Goal: Task Accomplishment & Management: Manage account settings

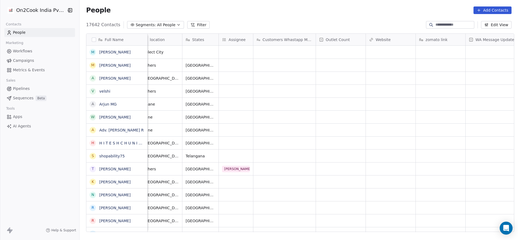
scroll to position [0, 186]
click at [231, 150] on div "grid" at bounding box center [235, 155] width 34 height 13
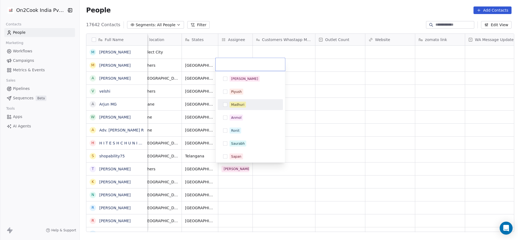
click at [241, 107] on div "Madhuri" at bounding box center [237, 104] width 13 height 5
click at [161, 130] on html "On2Cook India Pvt. Ltd. Contacts People Marketing Workflows Campaigns Metrics &…" at bounding box center [259, 120] width 518 height 240
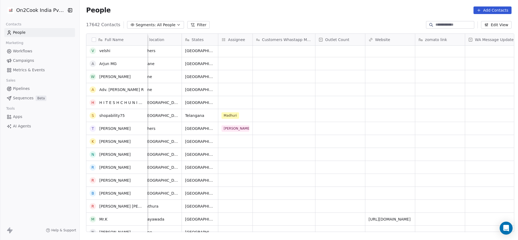
scroll to position [81, 0]
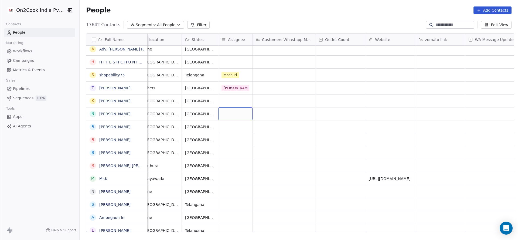
click at [239, 115] on div "grid" at bounding box center [235, 113] width 34 height 13
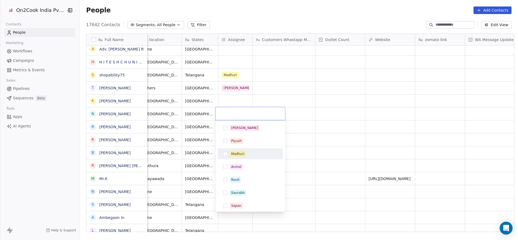
click at [236, 153] on div "Madhuri" at bounding box center [237, 153] width 13 height 5
click at [204, 161] on html "On2Cook India Pvt. Ltd. Contacts People Marketing Workflows Campaigns Metrics &…" at bounding box center [259, 120] width 518 height 240
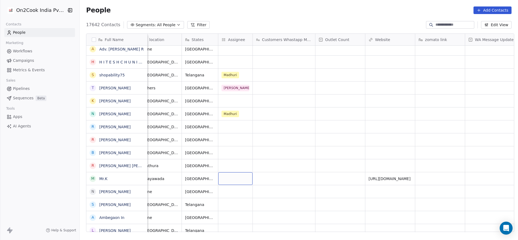
click at [233, 181] on div "grid" at bounding box center [235, 178] width 34 height 13
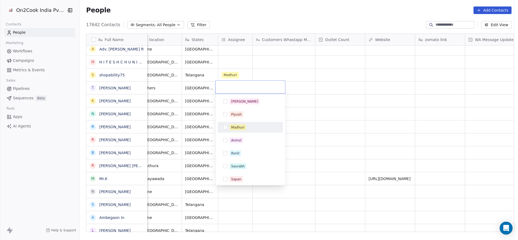
click at [244, 124] on div "Madhuri" at bounding box center [250, 127] width 61 height 9
click at [182, 134] on html "On2Cook India Pvt. Ltd. Contacts People Marketing Workflows Campaigns Metrics &…" at bounding box center [259, 120] width 518 height 240
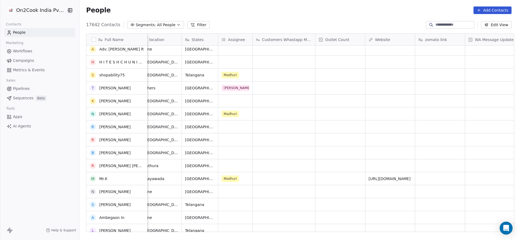
scroll to position [121, 0]
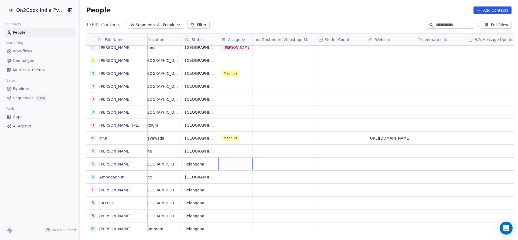
click at [222, 159] on div "grid" at bounding box center [235, 163] width 34 height 13
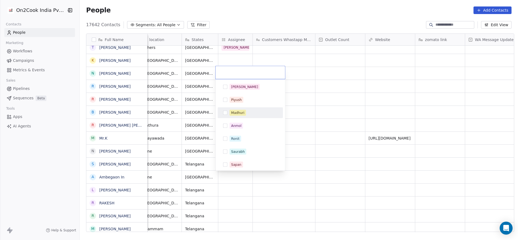
click at [232, 111] on div "Madhuri" at bounding box center [237, 112] width 13 height 5
click at [162, 138] on html "On2Cook India Pvt. Ltd. Contacts People Marketing Workflows Campaigns Metrics &…" at bounding box center [259, 120] width 518 height 240
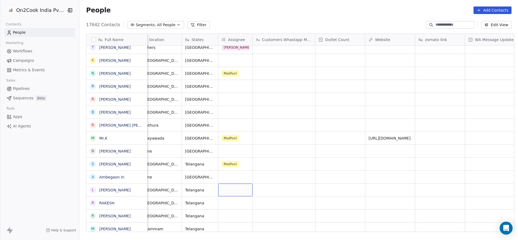
click at [220, 193] on div "grid" at bounding box center [235, 189] width 34 height 13
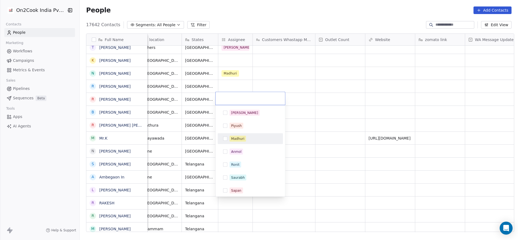
click at [238, 139] on div "Madhuri" at bounding box center [237, 138] width 13 height 5
click at [184, 159] on html "On2Cook India Pvt. Ltd. Contacts People Marketing Workflows Campaigns Metrics &…" at bounding box center [259, 120] width 518 height 240
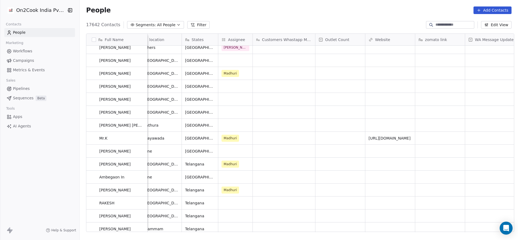
click at [226, 124] on div "+919352352352 Restaurants Kulhad Chai Select City +919412736150 cloud_kitchen G…" at bounding box center [473, 139] width 1024 height 186
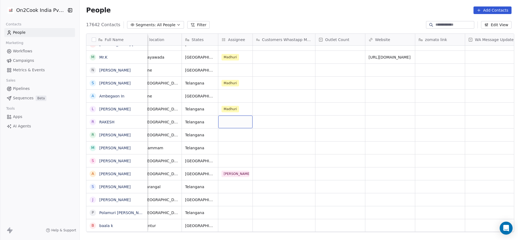
click at [226, 124] on div "grid" at bounding box center [235, 121] width 34 height 13
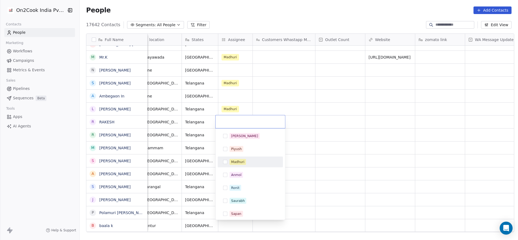
click at [236, 161] on div "Madhuri" at bounding box center [237, 161] width 13 height 5
click at [183, 139] on html "On2Cook India Pvt. Ltd. Contacts People Marketing Workflows Campaigns Metrics &…" at bounding box center [259, 120] width 518 height 240
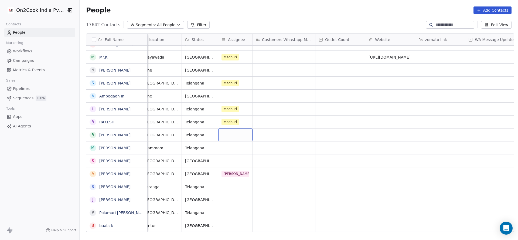
click at [223, 138] on div "grid" at bounding box center [235, 134] width 34 height 13
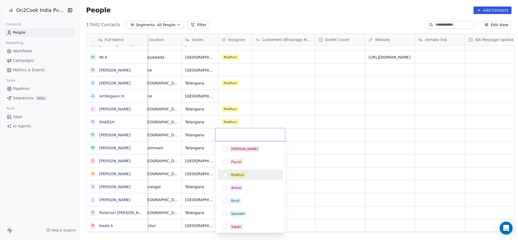
drag, startPoint x: 237, startPoint y: 174, endPoint x: 211, endPoint y: 166, distance: 27.1
click at [237, 176] on div "Madhuri" at bounding box center [237, 174] width 13 height 5
click at [203, 162] on html "On2Cook India Pvt. Ltd. Contacts People Marketing Workflows Campaigns Metrics &…" at bounding box center [259, 120] width 518 height 240
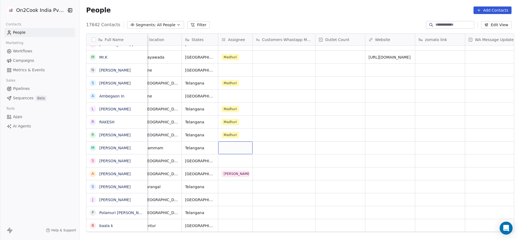
click at [225, 150] on div "grid" at bounding box center [235, 147] width 34 height 13
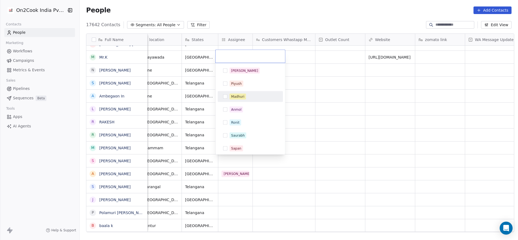
click at [234, 94] on div "Madhuri" at bounding box center [237, 96] width 13 height 5
click at [157, 127] on html "On2Cook India Pvt. Ltd. Contacts People Marketing Workflows Campaigns Metrics &…" at bounding box center [259, 120] width 518 height 240
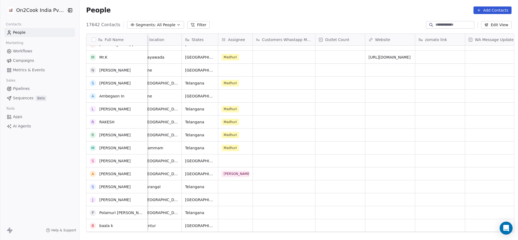
scroll to position [243, 0]
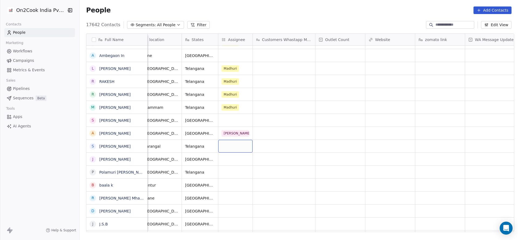
click at [226, 144] on div "grid" at bounding box center [235, 146] width 34 height 13
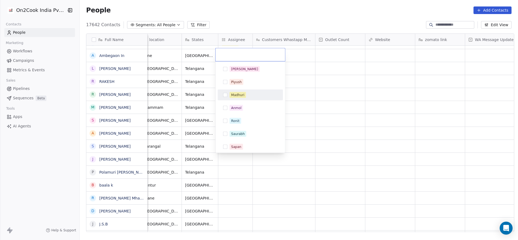
click at [233, 93] on div "Madhuri" at bounding box center [237, 94] width 13 height 5
click at [195, 144] on html "On2Cook India Pvt. Ltd. Contacts People Marketing Workflows Campaigns Metrics &…" at bounding box center [259, 120] width 518 height 240
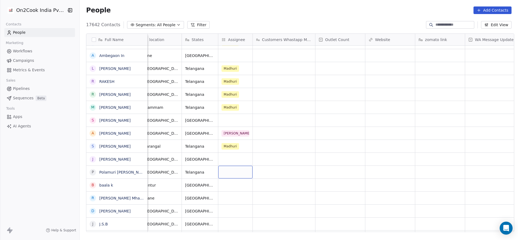
click at [232, 167] on div "grid" at bounding box center [235, 172] width 34 height 13
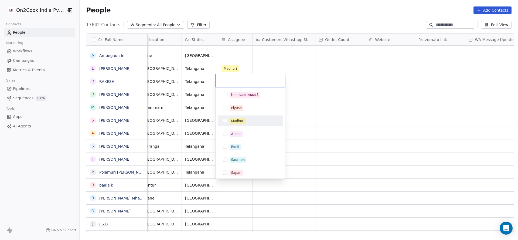
click at [244, 125] on div "Madhuri" at bounding box center [250, 120] width 65 height 11
click at [156, 150] on html "On2Cook India Pvt. Ltd. Contacts People Marketing Workflows Campaigns Metrics &…" at bounding box center [259, 120] width 518 height 240
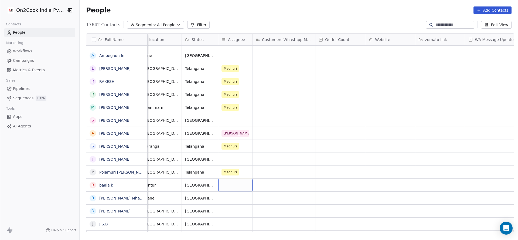
click at [218, 184] on div "grid" at bounding box center [235, 185] width 34 height 13
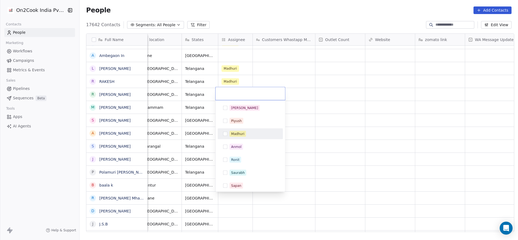
click at [240, 134] on div "Madhuri" at bounding box center [237, 133] width 13 height 5
drag, startPoint x: 176, startPoint y: 188, endPoint x: 213, endPoint y: 201, distance: 38.8
click at [176, 188] on html "On2Cook India Pvt. Ltd. Contacts People Marketing Workflows Campaigns Metrics &…" at bounding box center [259, 120] width 518 height 240
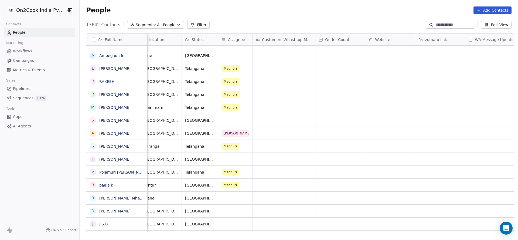
scroll to position [283, 0]
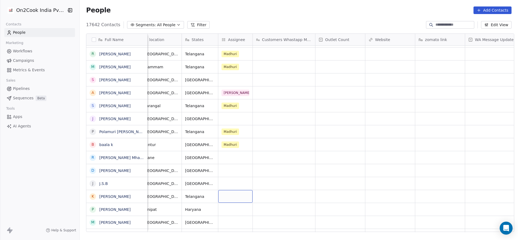
click at [224, 197] on div "grid" at bounding box center [235, 196] width 34 height 13
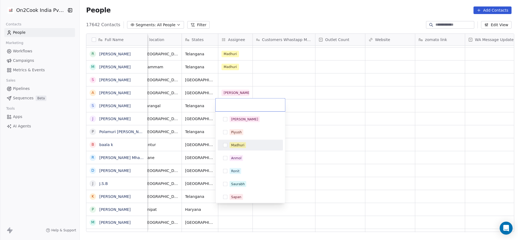
click at [239, 149] on div "Madhuri" at bounding box center [250, 145] width 61 height 9
click at [184, 193] on html "On2Cook India Pvt. Ltd. Contacts People Marketing Workflows Campaigns Metrics &…" at bounding box center [259, 120] width 518 height 240
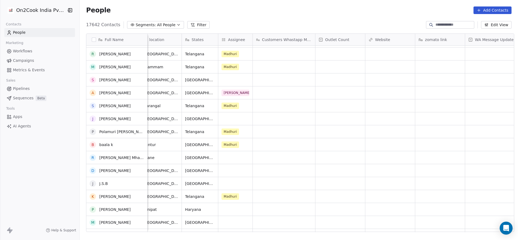
scroll to position [324, 0]
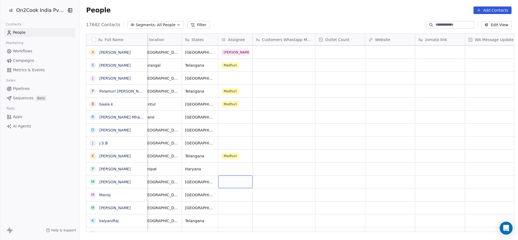
click at [236, 179] on div "grid" at bounding box center [235, 181] width 34 height 13
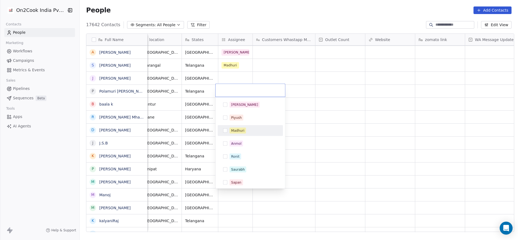
click at [234, 132] on div "Madhuri" at bounding box center [237, 130] width 13 height 5
click at [190, 174] on html "On2Cook India Pvt. Ltd. Contacts People Marketing Workflows Campaigns Metrics &…" at bounding box center [259, 120] width 518 height 240
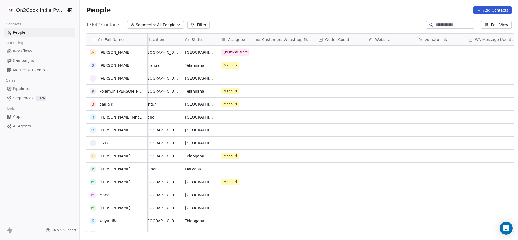
scroll to position [404, 0]
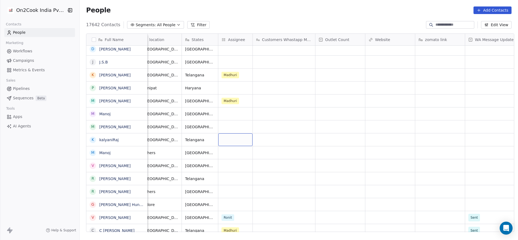
click at [230, 140] on div "grid" at bounding box center [235, 139] width 34 height 13
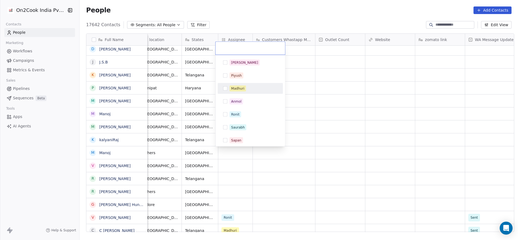
click at [235, 88] on div "Madhuri" at bounding box center [237, 88] width 13 height 5
click at [210, 147] on html "On2Cook India Pvt. Ltd. Contacts People Marketing Workflows Campaigns Metrics &…" at bounding box center [259, 120] width 518 height 240
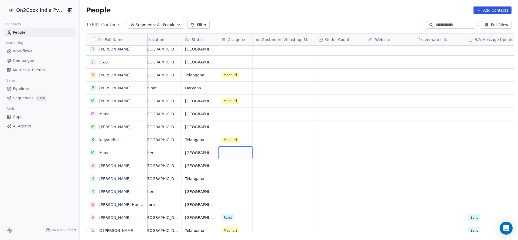
click at [228, 154] on div "grid" at bounding box center [235, 152] width 34 height 13
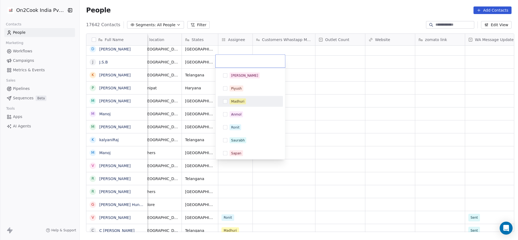
click at [235, 105] on div "Madhuri" at bounding box center [250, 101] width 61 height 9
click at [204, 170] on html "On2Cook India Pvt. Ltd. Contacts People Marketing Workflows Campaigns Metrics &…" at bounding box center [259, 120] width 518 height 240
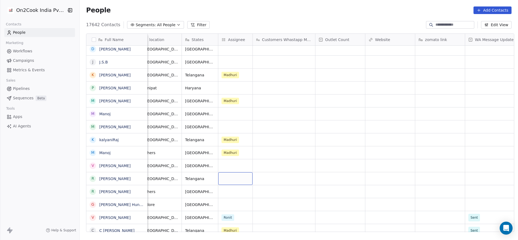
click at [218, 179] on div "grid" at bounding box center [235, 178] width 34 height 13
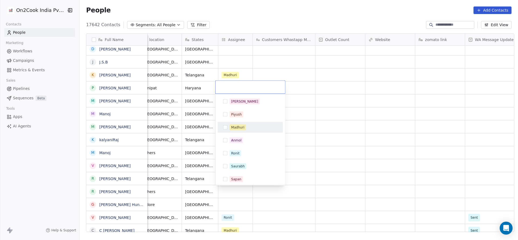
click at [244, 127] on span "Madhuri" at bounding box center [237, 127] width 16 height 6
click at [186, 163] on html "On2Cook India Pvt. Ltd. Contacts People Marketing Workflows Campaigns Metrics &…" at bounding box center [259, 120] width 518 height 240
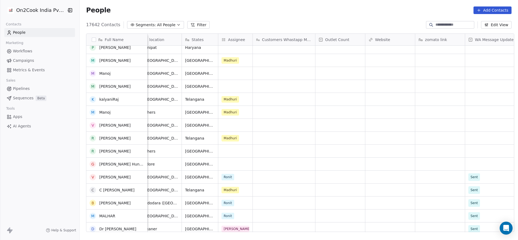
scroll to position [445, 0]
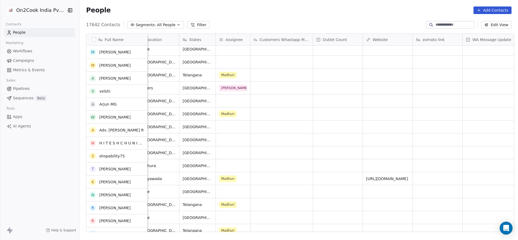
scroll to position [81, 0]
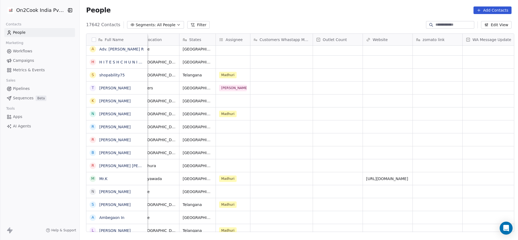
click at [272, 185] on div "+919762243815 cafeteria Prashadam Upwas Cafe Pune Maharashtra" at bounding box center [471, 191] width 1024 height 13
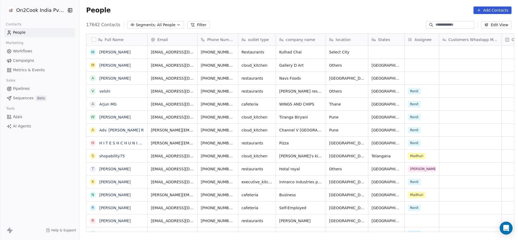
scroll to position [205, 434]
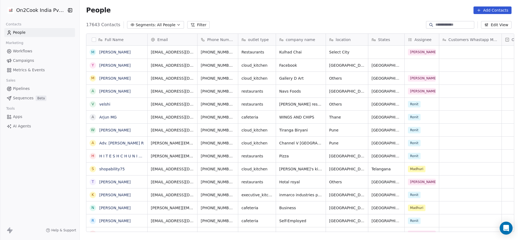
click at [190, 27] on icon at bounding box center [192, 25] width 4 height 4
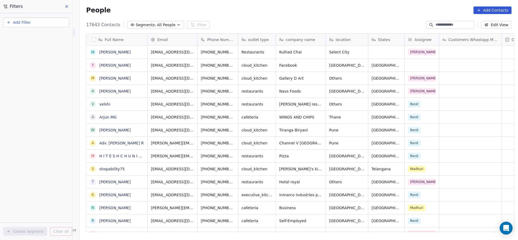
click at [33, 23] on button "Add Filter" at bounding box center [36, 23] width 66 height 10
click at [33, 38] on div "Contact properties" at bounding box center [36, 35] width 61 height 9
type input "***"
click at [33, 57] on div "Assignee" at bounding box center [36, 54] width 61 height 9
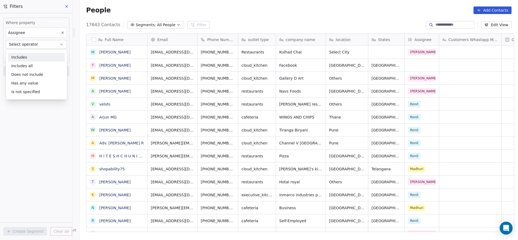
click at [33, 57] on div "Includes" at bounding box center [36, 57] width 57 height 9
click at [33, 57] on body "On2Cook India Pvt. Ltd. Contacts People Marketing Workflows Campaigns Metrics &…" at bounding box center [259, 120] width 518 height 240
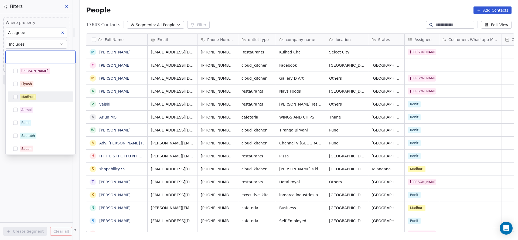
click at [35, 91] on div "Madhuri" at bounding box center [40, 96] width 65 height 11
click at [44, 23] on html "On2Cook India Pvt. Ltd. Contacts People Marketing Workflows Campaigns Metrics &…" at bounding box center [259, 120] width 518 height 240
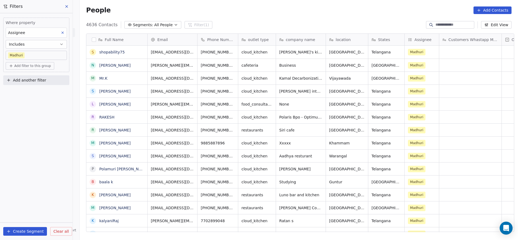
click at [38, 69] on div "Where property Assignee Includes Madhuri Add filter to this group" at bounding box center [36, 45] width 66 height 54
click at [38, 66] on span "Add filter to this group" at bounding box center [32, 66] width 37 height 4
click at [38, 74] on span "Contact properties" at bounding box center [28, 77] width 35 height 6
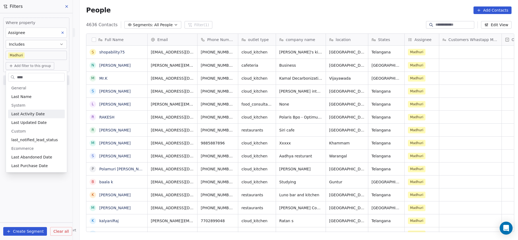
type input "****"
click at [39, 117] on div "Last Activity Date" at bounding box center [36, 113] width 57 height 9
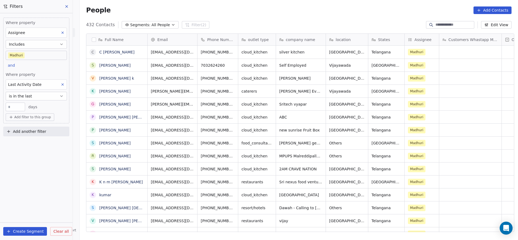
click at [39, 92] on button "is in the last" at bounding box center [36, 96] width 61 height 9
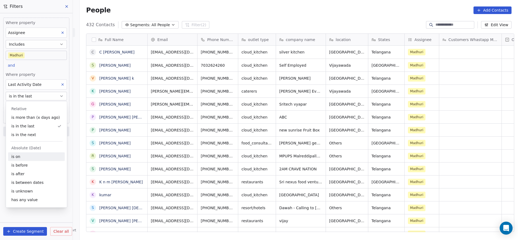
click at [25, 155] on div "is on" at bounding box center [36, 156] width 57 height 9
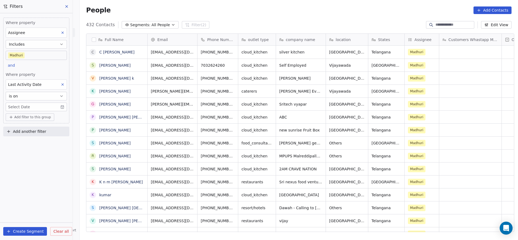
click at [39, 73] on span "Where property" at bounding box center [36, 74] width 61 height 5
click at [35, 107] on body "On2Cook India Pvt. Ltd. Contacts People Marketing Workflows Campaigns Metrics &…" at bounding box center [259, 120] width 518 height 240
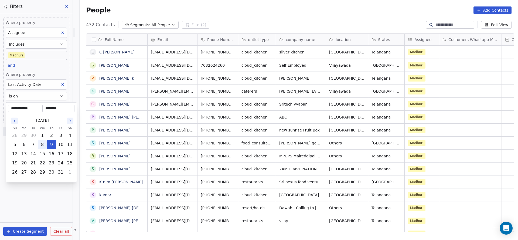
click at [44, 146] on button "8" at bounding box center [42, 144] width 9 height 9
type input "**********"
click at [49, 76] on html "On2Cook India Pvt. Ltd. Contacts People Marketing Workflows Campaigns Metrics &…" at bounding box center [259, 120] width 518 height 240
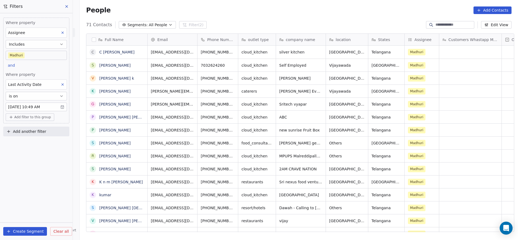
click at [37, 115] on span "Add filter to this group" at bounding box center [32, 117] width 37 height 4
click at [28, 126] on span "Contact properties" at bounding box center [28, 128] width 35 height 6
type input "*****"
click at [37, 146] on div "Created Date" at bounding box center [36, 147] width 50 height 5
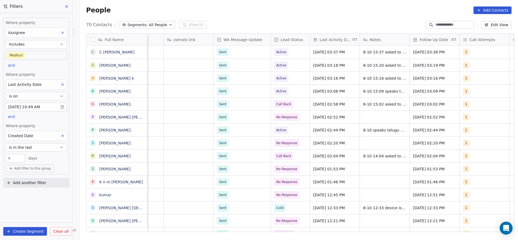
scroll to position [0, 438]
click at [62, 135] on icon at bounding box center [63, 136] width 4 height 4
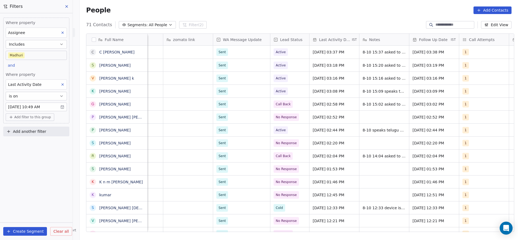
click at [66, 81] on button at bounding box center [62, 84] width 7 height 7
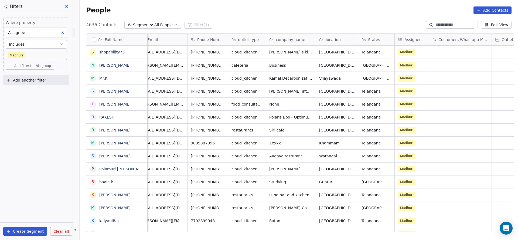
scroll to position [0, 0]
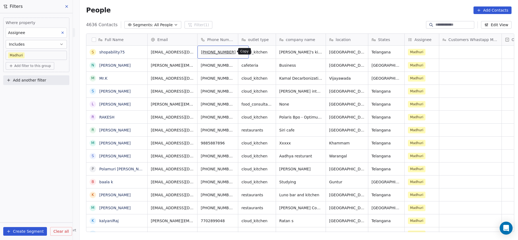
click at [240, 53] on icon "grid" at bounding box center [242, 51] width 4 height 4
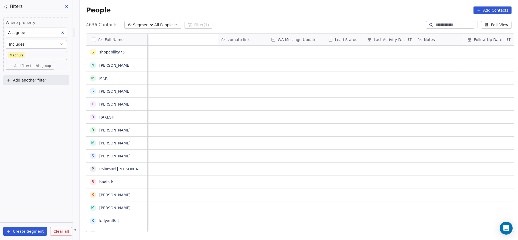
scroll to position [0, 664]
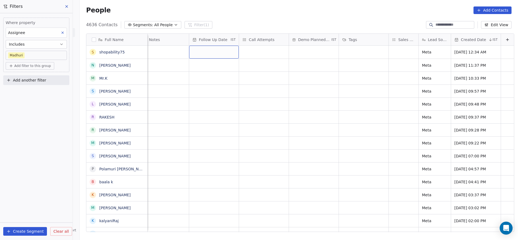
click at [205, 57] on div "grid" at bounding box center [214, 52] width 50 height 13
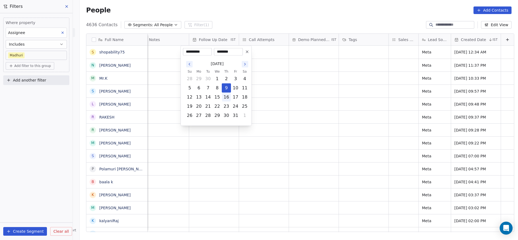
click at [228, 94] on button "16" at bounding box center [226, 97] width 9 height 9
type input "**********"
click at [173, 71] on html "On2Cook India Pvt. Ltd. Contacts People Marketing Workflows Campaigns Metrics &…" at bounding box center [259, 120] width 518 height 240
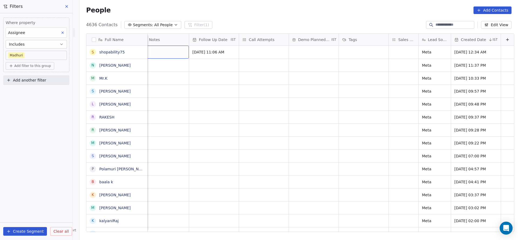
scroll to position [0, 650]
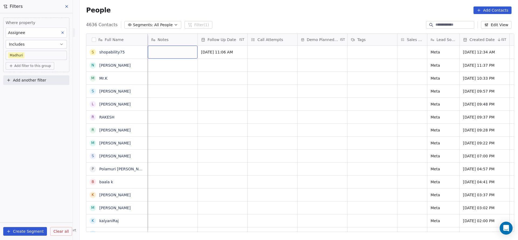
click at [168, 58] on div "grid" at bounding box center [173, 52] width 50 height 13
type textarea "**********"
click at [279, 55] on html "On2Cook India Pvt. Ltd. Contacts People Marketing Workflows Campaigns Metrics &…" at bounding box center [259, 120] width 518 height 240
click at [279, 55] on div "grid" at bounding box center [273, 52] width 50 height 13
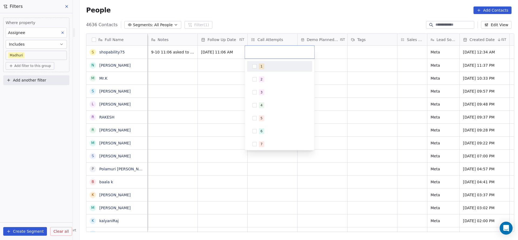
click at [268, 69] on div "1" at bounding box center [283, 66] width 48 height 6
click at [196, 83] on html "On2Cook India Pvt. Ltd. Contacts People Marketing Workflows Campaigns Metrics &…" at bounding box center [259, 120] width 518 height 240
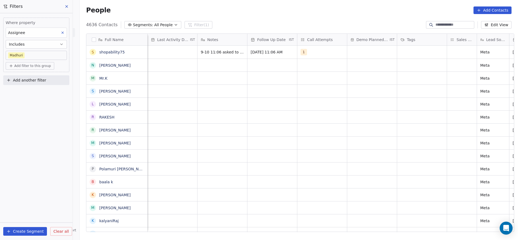
scroll to position [0, 561]
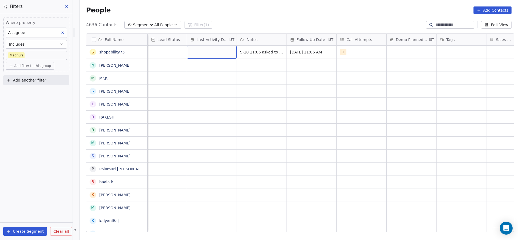
click at [191, 50] on div "grid" at bounding box center [212, 52] width 50 height 13
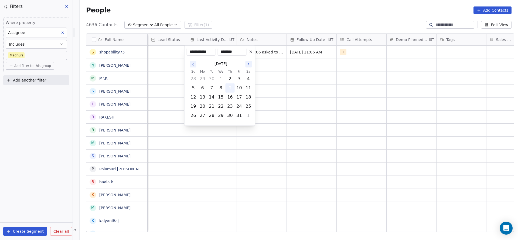
click at [228, 87] on button "9" at bounding box center [230, 88] width 9 height 9
click at [165, 64] on html "On2Cook India Pvt. Ltd. Contacts People Marketing Workflows Campaigns Metrics &…" at bounding box center [259, 120] width 518 height 240
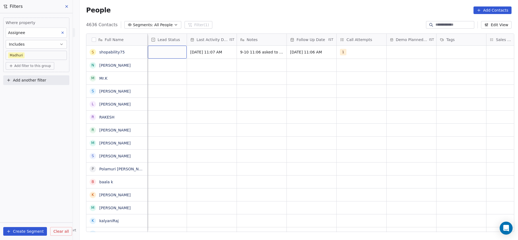
click at [165, 56] on div "grid" at bounding box center [167, 52] width 39 height 13
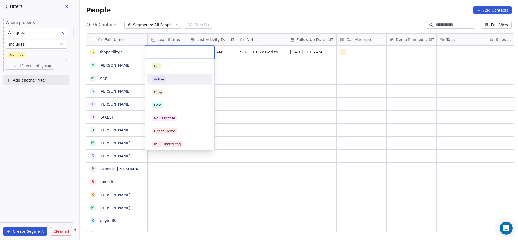
click at [172, 78] on div "Active" at bounding box center [179, 79] width 54 height 6
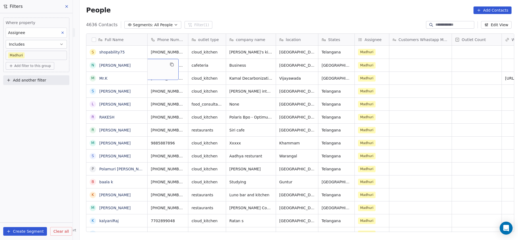
scroll to position [0, 0]
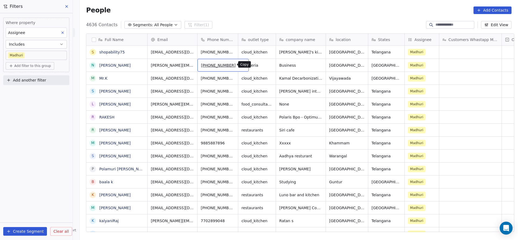
click at [239, 64] on button "grid" at bounding box center [242, 64] width 6 height 6
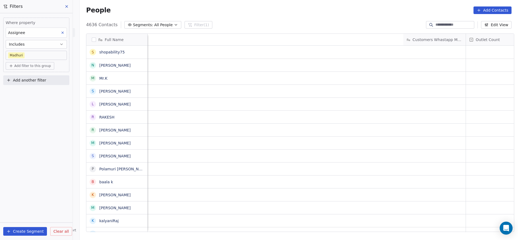
scroll to position [0, 489]
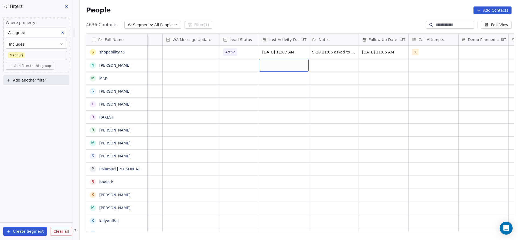
click at [285, 65] on div "grid" at bounding box center [284, 65] width 50 height 13
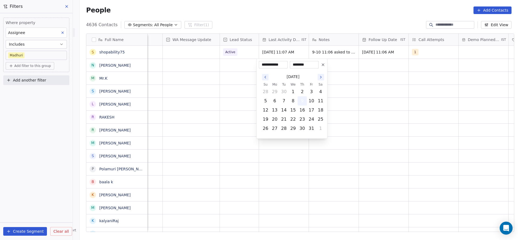
click at [302, 97] on button "9" at bounding box center [302, 101] width 9 height 9
drag, startPoint x: 216, startPoint y: 85, endPoint x: 339, endPoint y: 44, distance: 129.2
click at [216, 85] on html "On2Cook India Pvt. Ltd. Contacts People Marketing Workflows Campaigns Metrics &…" at bounding box center [259, 120] width 518 height 240
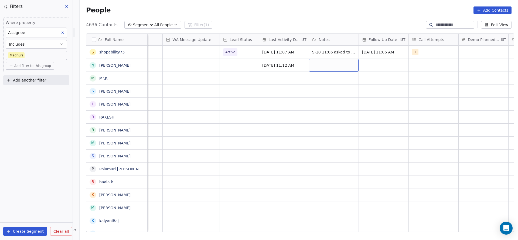
click at [334, 67] on div "grid" at bounding box center [334, 65] width 50 height 13
type textarea "**********"
click at [488, 104] on html "On2Cook India Pvt. Ltd. Contacts People Marketing Workflows Campaigns Metrics &…" at bounding box center [259, 120] width 518 height 240
click at [377, 65] on div "grid" at bounding box center [384, 65] width 50 height 13
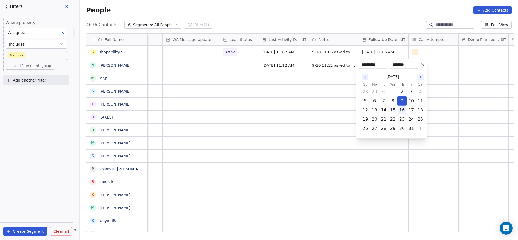
click at [399, 109] on button "16" at bounding box center [401, 110] width 9 height 9
type input "**********"
click at [305, 113] on html "On2Cook India Pvt. Ltd. Contacts People Marketing Workflows Campaigns Metrics &…" at bounding box center [259, 120] width 518 height 240
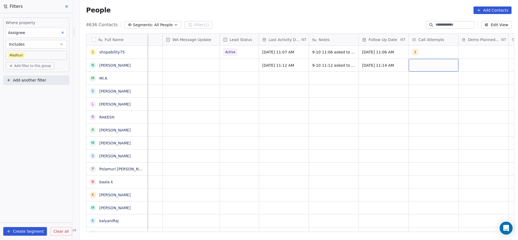
click at [416, 61] on div "grid" at bounding box center [434, 65] width 50 height 13
click at [419, 75] on div "1" at bounding box center [440, 79] width 61 height 9
click at [290, 95] on html "On2Cook India Pvt. Ltd. Contacts People Marketing Workflows Campaigns Metrics &…" at bounding box center [259, 120] width 518 height 240
click at [236, 64] on div "grid" at bounding box center [239, 65] width 39 height 13
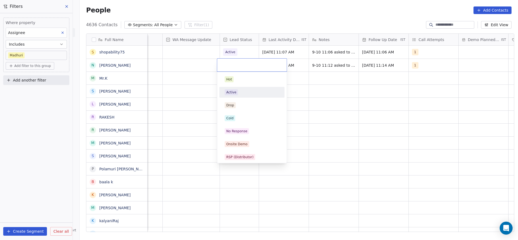
click at [270, 97] on div "Active" at bounding box center [251, 92] width 65 height 11
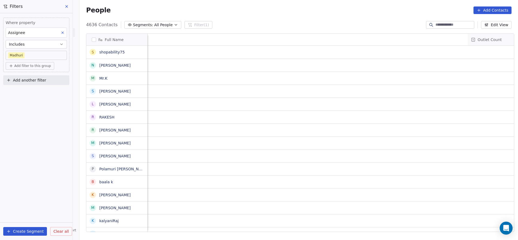
scroll to position [0, 537]
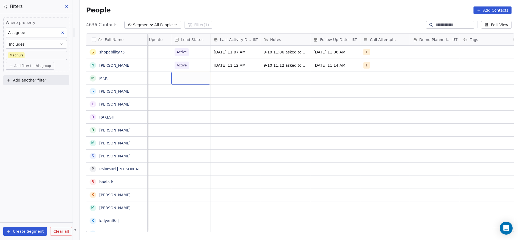
click at [185, 77] on div "grid" at bounding box center [190, 78] width 39 height 13
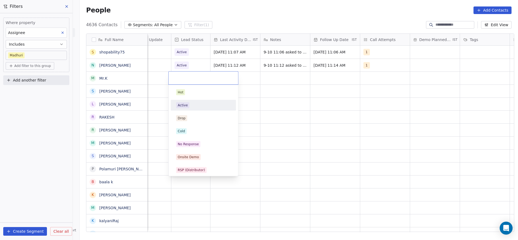
drag, startPoint x: 184, startPoint y: 103, endPoint x: 252, endPoint y: 70, distance: 75.6
click at [184, 103] on div "Active" at bounding box center [183, 105] width 10 height 5
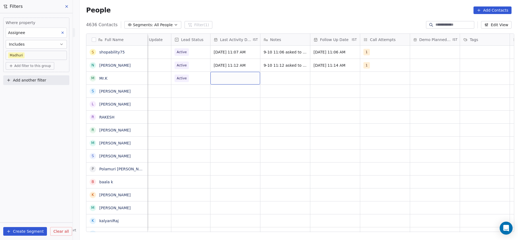
click at [236, 77] on div "grid" at bounding box center [235, 78] width 50 height 13
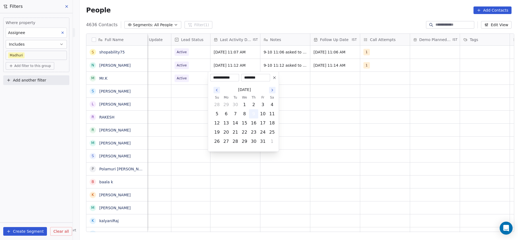
click at [252, 112] on button "9" at bounding box center [253, 113] width 9 height 9
click at [189, 112] on html "On2Cook India Pvt. Ltd. Contacts People Marketing Workflows Campaigns Metrics &…" at bounding box center [259, 120] width 518 height 240
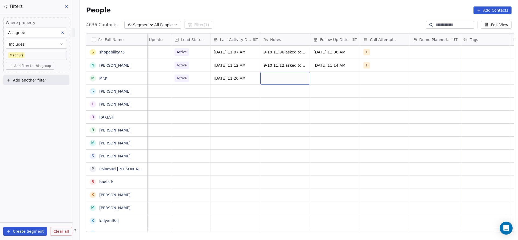
click at [279, 82] on div "grid" at bounding box center [285, 78] width 50 height 13
type textarea "**********"
click at [324, 83] on html "On2Cook India Pvt. Ltd. Contacts People Marketing Workflows Campaigns Metrics &…" at bounding box center [259, 120] width 518 height 240
click at [324, 81] on div "grid" at bounding box center [335, 78] width 50 height 13
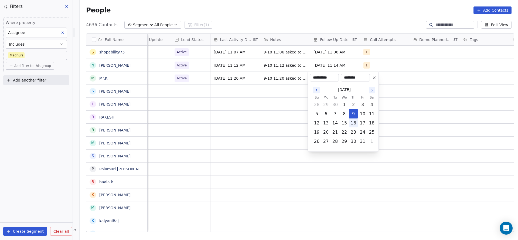
click at [354, 121] on button "16" at bounding box center [353, 123] width 9 height 9
type input "**********"
click at [216, 123] on html "On2Cook India Pvt. Ltd. Contacts People Marketing Workflows Campaigns Metrics &…" at bounding box center [259, 120] width 518 height 240
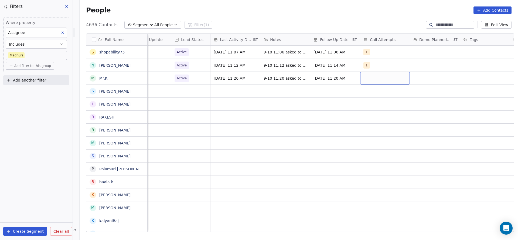
click at [368, 76] on div "grid" at bounding box center [385, 78] width 50 height 13
click at [364, 92] on div "1" at bounding box center [392, 92] width 61 height 9
click at [226, 131] on html "On2Cook India Pvt. Ltd. Contacts People Marketing Workflows Campaigns Metrics &…" at bounding box center [259, 120] width 518 height 240
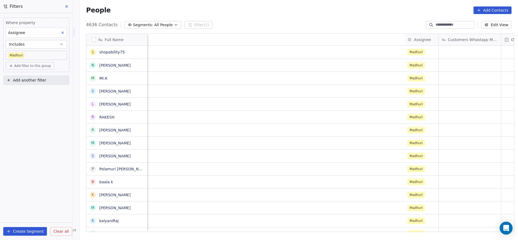
scroll to position [0, 664]
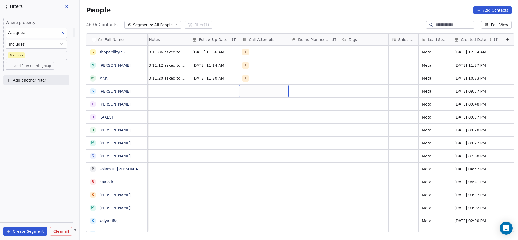
click at [239, 92] on div "grid" at bounding box center [264, 91] width 50 height 13
click at [241, 103] on button "Suggestions" at bounding box center [240, 105] width 4 height 4
click at [176, 117] on html "On2Cook India Pvt. Ltd. Contacts People Marketing Workflows Campaigns Metrics &…" at bounding box center [259, 120] width 518 height 240
click at [199, 94] on div "grid" at bounding box center [214, 91] width 50 height 13
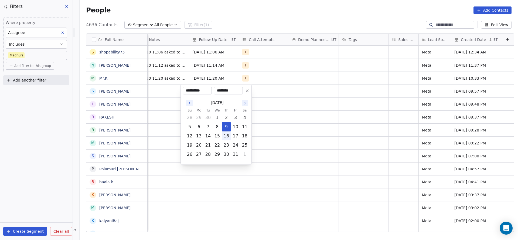
click at [226, 132] on td "16" at bounding box center [226, 135] width 9 height 9
click at [166, 100] on html "On2Cook India Pvt. Ltd. Contacts People Marketing Workflows Campaigns Metrics &…" at bounding box center [259, 120] width 518 height 240
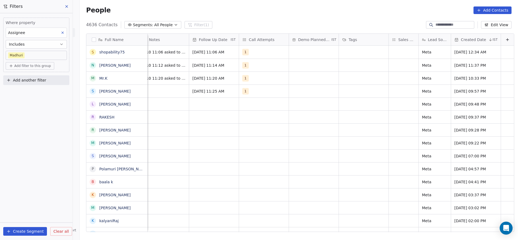
scroll to position [0, 650]
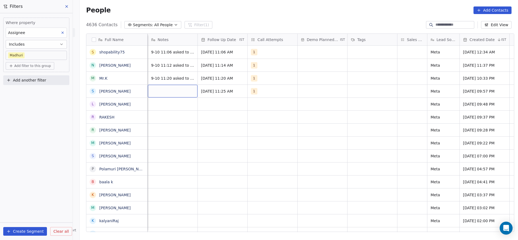
click at [161, 88] on div "grid" at bounding box center [173, 91] width 50 height 13
type textarea "**********"
click at [133, 105] on html "On2Cook India Pvt. Ltd. Contacts People Marketing Workflows Campaigns Metrics &…" at bounding box center [259, 120] width 518 height 240
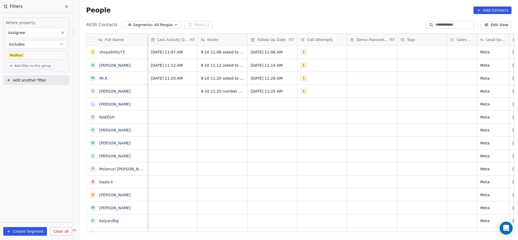
scroll to position [0, 561]
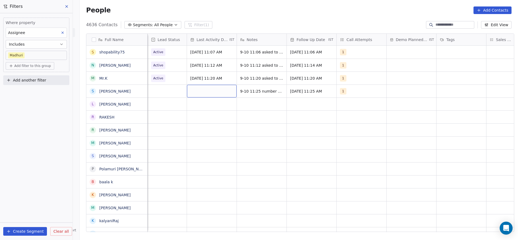
click at [197, 96] on div "grid" at bounding box center [212, 91] width 50 height 13
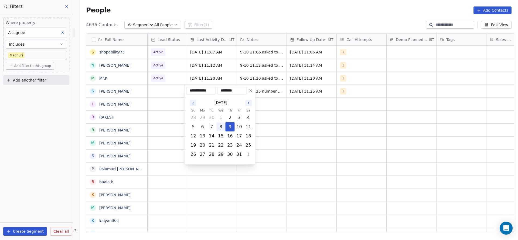
drag, startPoint x: 227, startPoint y: 125, endPoint x: 222, endPoint y: 124, distance: 5.0
click at [222, 124] on tr "5 6 7 8 9 10 11" at bounding box center [221, 126] width 64 height 9
click at [154, 97] on html "On2Cook India Pvt. Ltd. Contacts People Marketing Workflows Campaigns Metrics &…" at bounding box center [259, 120] width 518 height 240
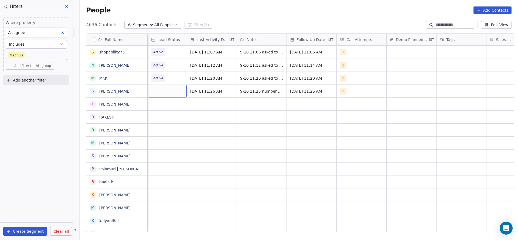
click at [158, 95] on div "grid" at bounding box center [167, 91] width 39 height 13
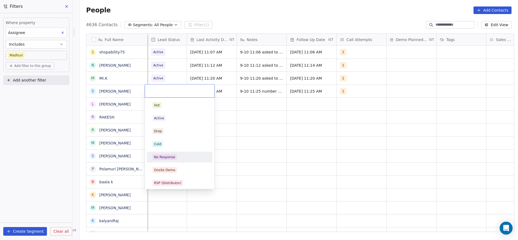
click at [170, 160] on div "No Response" at bounding box center [179, 157] width 61 height 9
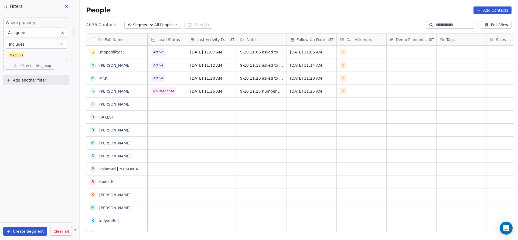
click at [38, 128] on div "Where property Assignee Includes Madhuri Add filter to this group Add another f…" at bounding box center [36, 126] width 73 height 227
click at [29, 64] on span "Add filter to this group" at bounding box center [32, 66] width 37 height 4
click at [26, 82] on div "Contact activity" at bounding box center [36, 85] width 57 height 9
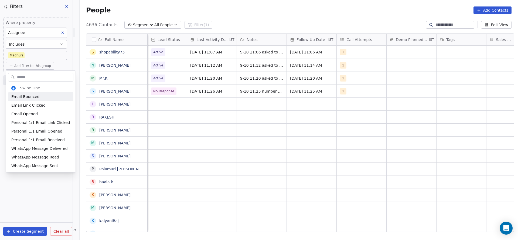
click at [31, 68] on html "On2Cook India Pvt. Ltd. Contacts People Marketing Workflows Campaigns Metrics &…" at bounding box center [259, 120] width 518 height 240
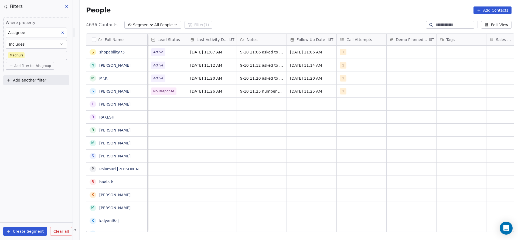
click at [34, 62] on button "Add filter to this group" at bounding box center [30, 66] width 49 height 8
click at [32, 78] on span "Contact properties" at bounding box center [28, 77] width 35 height 6
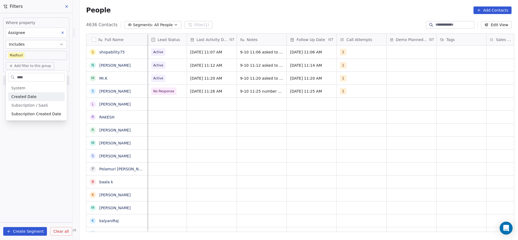
type input "****"
click at [33, 99] on span "Created Date" at bounding box center [23, 96] width 25 height 5
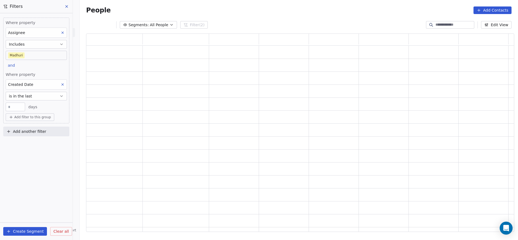
scroll to position [192, 421]
click at [33, 99] on button "is in the last" at bounding box center [36, 96] width 61 height 9
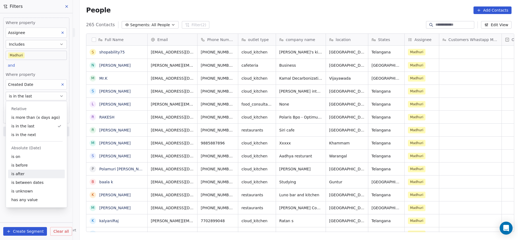
scroll to position [205, 434]
click at [34, 168] on div "is before" at bounding box center [36, 165] width 57 height 9
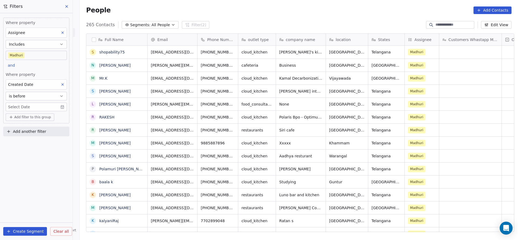
click at [43, 105] on body "On2Cook India Pvt. Ltd. Contacts People Marketing Workflows Campaigns Metrics &…" at bounding box center [259, 120] width 518 height 240
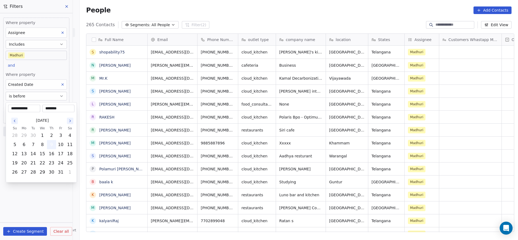
click at [47, 144] on button "9" at bounding box center [51, 144] width 9 height 9
click at [46, 66] on html "On2Cook India Pvt. Ltd. Contacts People Marketing Workflows Campaigns Metrics &…" at bounding box center [259, 120] width 518 height 240
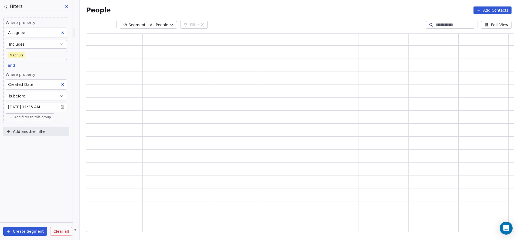
scroll to position [192, 421]
click at [37, 115] on span "Add filter to this group" at bounding box center [32, 117] width 37 height 4
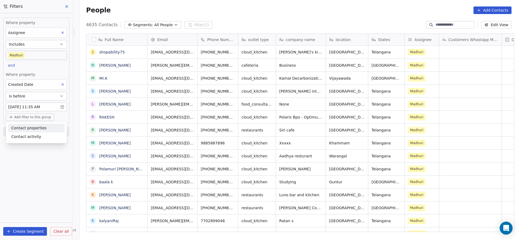
scroll to position [205, 434]
click at [38, 127] on span "Contact properties" at bounding box center [28, 128] width 35 height 6
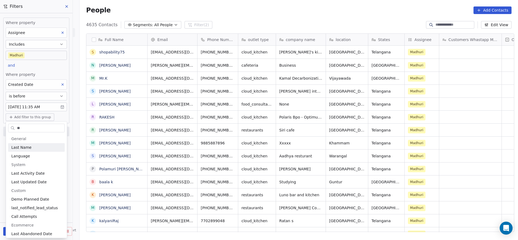
type input "*"
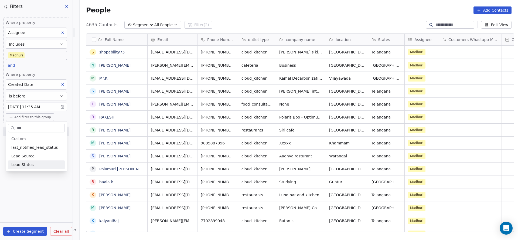
type input "***"
click at [32, 163] on div "Lead Status" at bounding box center [36, 164] width 50 height 5
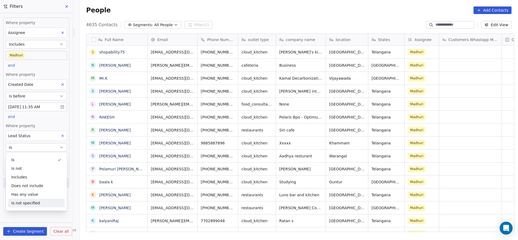
click at [30, 202] on div "Is not specified" at bounding box center [36, 202] width 57 height 9
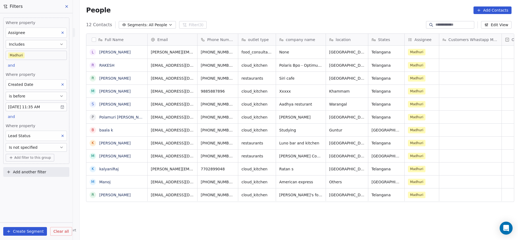
click at [63, 103] on body "On2Cook India Pvt. Ltd. Contacts People Marketing Workflows Campaigns Metrics &…" at bounding box center [259, 120] width 518 height 240
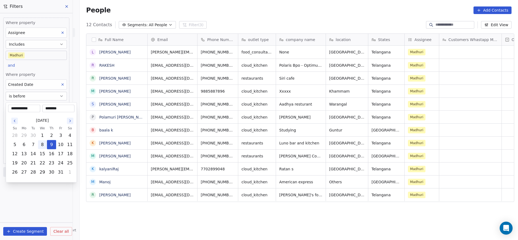
click at [43, 144] on button "8" at bounding box center [42, 144] width 9 height 9
type input "**********"
click at [47, 71] on html "On2Cook India Pvt. Ltd. Contacts People Marketing Workflows Campaigns Metrics &…" at bounding box center [259, 120] width 518 height 240
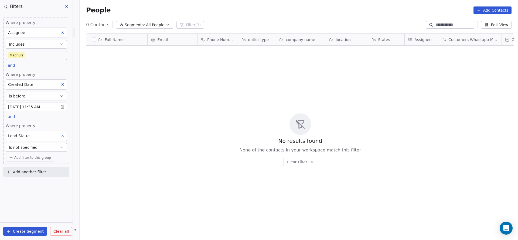
click at [44, 58] on body "On2Cook India Pvt. Ltd. Contacts People Marketing Workflows Campaigns Metrics &…" at bounding box center [259, 120] width 518 height 240
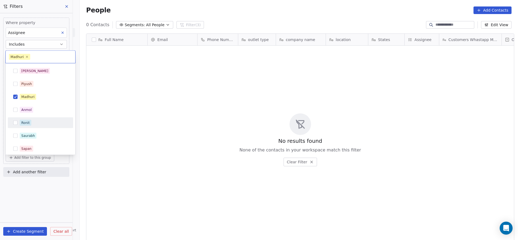
click at [32, 119] on div "Ronit" at bounding box center [40, 122] width 61 height 9
click at [37, 97] on div "Madhuri" at bounding box center [44, 97] width 48 height 6
click at [74, 90] on div "Salim Piyush Madhuri Anmol Ronit Saurabh Sapan Falguni Mary Ajay Ankit Rohit Sh…" at bounding box center [41, 108] width 70 height 91
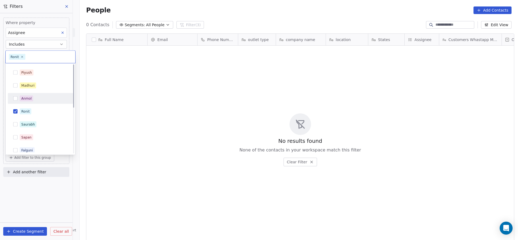
scroll to position [0, 0]
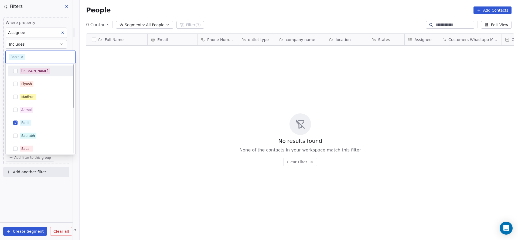
click at [36, 74] on div "[PERSON_NAME]" at bounding box center [40, 71] width 61 height 9
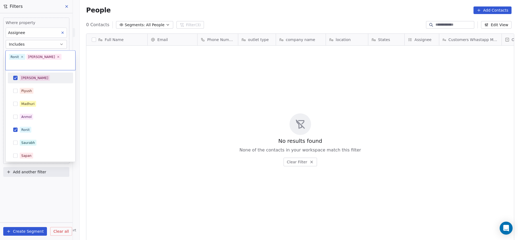
click at [165, 129] on html "On2Cook India Pvt. Ltd. Contacts People Marketing Workflows Campaigns Metrics &…" at bounding box center [259, 120] width 518 height 240
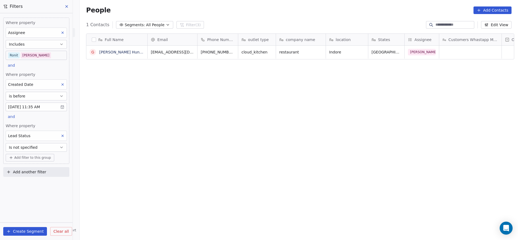
scroll to position [205, 434]
click at [54, 56] on body "On2Cook India Pvt. Ltd. Contacts People Marketing Workflows Campaigns Metrics &…" at bounding box center [259, 120] width 518 height 240
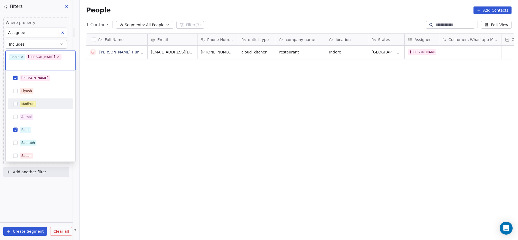
click at [44, 101] on div "Madhuri" at bounding box center [44, 104] width 48 height 6
click at [44, 82] on div "[PERSON_NAME]" at bounding box center [40, 78] width 61 height 9
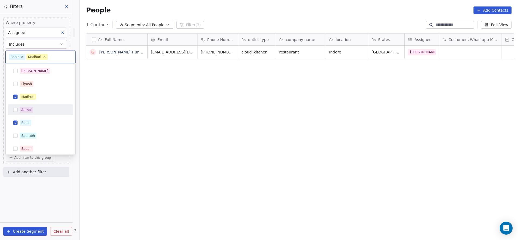
click at [43, 116] on div "Salim Piyush Madhuri Anmol Ronit Saurabh Sapan Falguni Mary Ajay Ankit Rohit Sh…" at bounding box center [40, 155] width 65 height 179
click at [42, 124] on div "Ronit" at bounding box center [44, 123] width 48 height 6
click at [129, 125] on html "On2Cook India Pvt. Ltd. Contacts People Marketing Workflows Campaigns Metrics &…" at bounding box center [259, 120] width 518 height 240
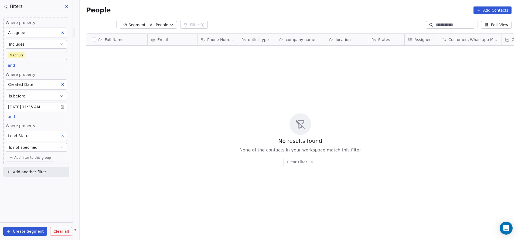
click at [309, 162] on icon at bounding box center [311, 162] width 4 height 4
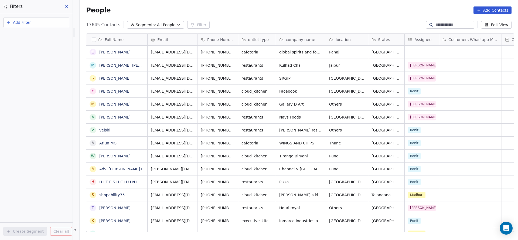
click at [53, 27] on button "Add Filter" at bounding box center [36, 23] width 66 height 10
click at [43, 39] on div "Contact properties" at bounding box center [36, 35] width 61 height 9
type input "***"
click at [32, 51] on div "Assignee" at bounding box center [36, 54] width 61 height 9
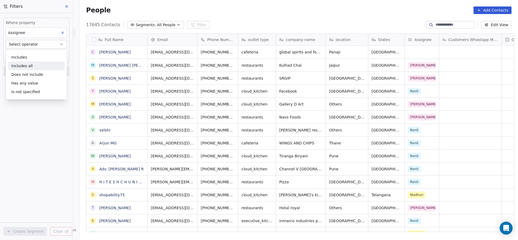
click at [38, 61] on div "Includes" at bounding box center [36, 57] width 57 height 9
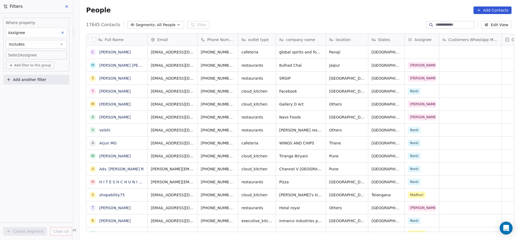
click at [40, 50] on body "On2Cook India Pvt. Ltd. Contacts People Marketing Workflows Campaigns Metrics &…" at bounding box center [259, 120] width 518 height 240
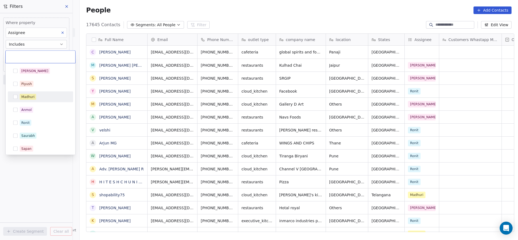
click at [42, 98] on div "Madhuri" at bounding box center [44, 97] width 48 height 6
click at [50, 174] on html "On2Cook India Pvt. Ltd. Contacts People Marketing Workflows Campaigns Metrics &…" at bounding box center [259, 120] width 518 height 240
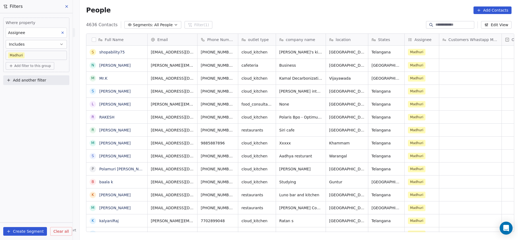
click at [200, 232] on div "Full Name s shopability75 N Nanda Kishore M Mr.K S Srilatha L Lokesh Bandaru R …" at bounding box center [299, 134] width 438 height 211
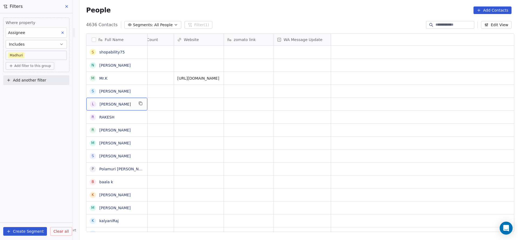
scroll to position [0, 0]
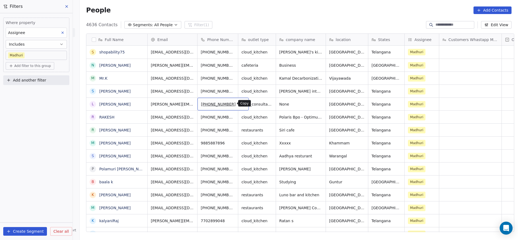
click at [240, 103] on icon "grid" at bounding box center [242, 103] width 4 height 4
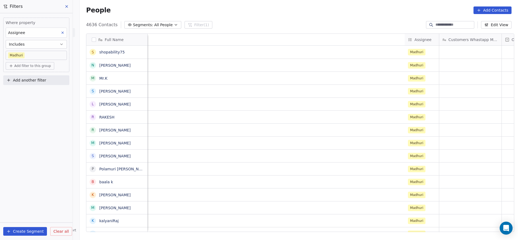
scroll to position [0, 428]
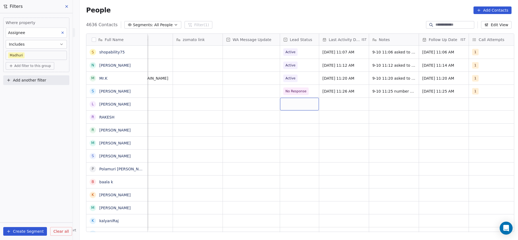
click at [298, 107] on div "grid" at bounding box center [299, 104] width 39 height 13
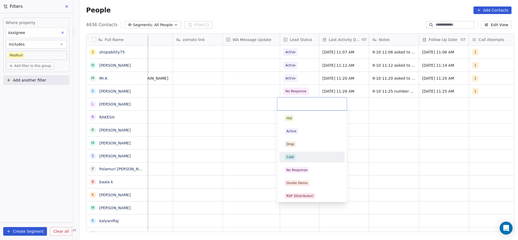
click at [299, 157] on div "Cold" at bounding box center [312, 157] width 54 height 6
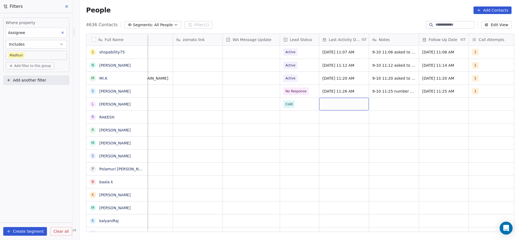
click at [338, 104] on div "grid" at bounding box center [344, 104] width 50 height 13
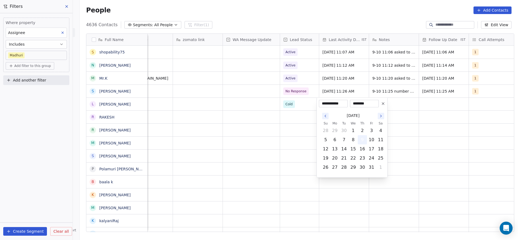
click at [360, 135] on button "9" at bounding box center [362, 139] width 9 height 9
drag, startPoint x: 265, startPoint y: 135, endPoint x: 477, endPoint y: 103, distance: 214.3
click at [276, 131] on html "On2Cook India Pvt. Ltd. Contacts People Marketing Workflows Campaigns Metrics &…" at bounding box center [259, 120] width 518 height 240
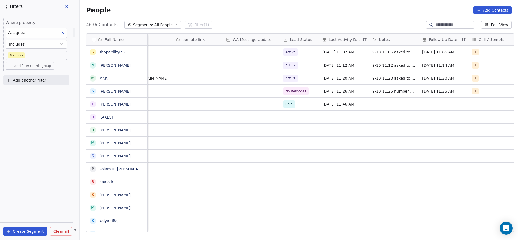
scroll to position [0, 439]
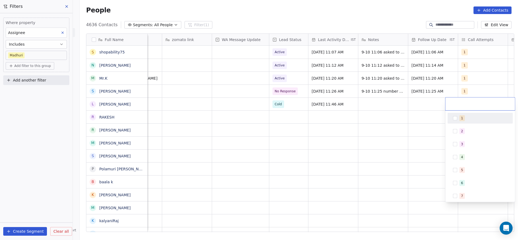
click at [461, 116] on div "1" at bounding box center [462, 118] width 2 height 5
click at [388, 121] on html "On2Cook India Pvt. Ltd. Contacts People Marketing Workflows Campaigns Metrics &…" at bounding box center [259, 120] width 518 height 240
click at [369, 101] on div "grid" at bounding box center [383, 104] width 50 height 13
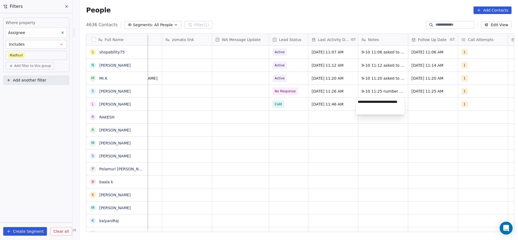
type textarea "**********"
click at [427, 100] on html "On2Cook India Pvt. Ltd. Contacts People Marketing Workflows Campaigns Metrics &…" at bounding box center [259, 120] width 518 height 240
click at [419, 105] on div "grid" at bounding box center [433, 104] width 50 height 13
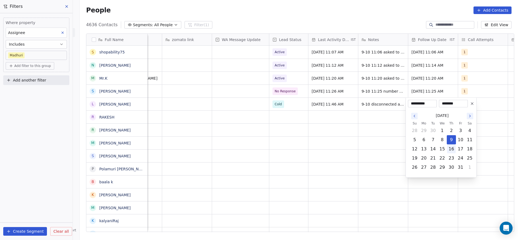
click at [451, 152] on button "16" at bounding box center [451, 149] width 9 height 9
type input "**********"
click at [286, 156] on html "On2Cook India Pvt. Ltd. Contacts People Marketing Workflows Campaigns Metrics &…" at bounding box center [259, 120] width 518 height 240
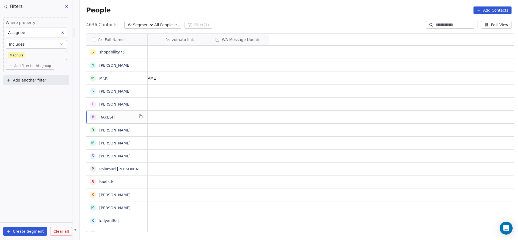
scroll to position [0, 0]
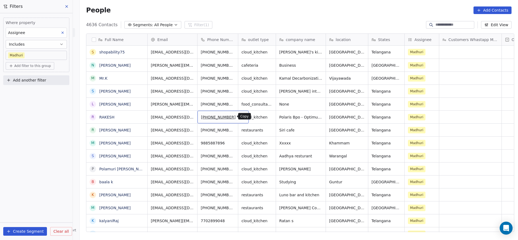
click at [239, 117] on button "grid" at bounding box center [242, 116] width 6 height 6
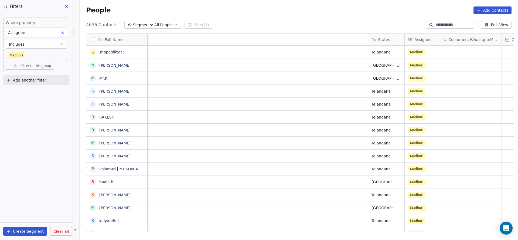
scroll to position [0, 396]
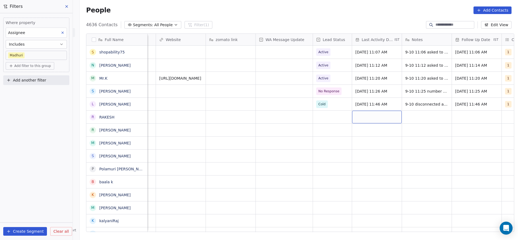
click at [362, 115] on div "grid" at bounding box center [377, 117] width 50 height 13
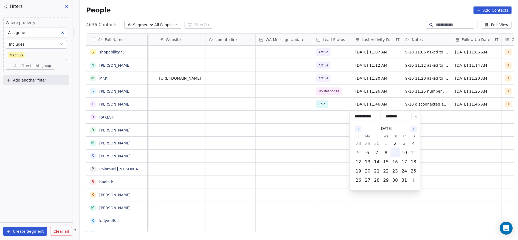
drag, startPoint x: 395, startPoint y: 153, endPoint x: 257, endPoint y: 159, distance: 137.9
click at [394, 154] on button "9" at bounding box center [395, 152] width 9 height 9
click at [256, 160] on html "On2Cook India Pvt. Ltd. Contacts People Marketing Workflows Campaigns Metrics &…" at bounding box center [259, 120] width 518 height 240
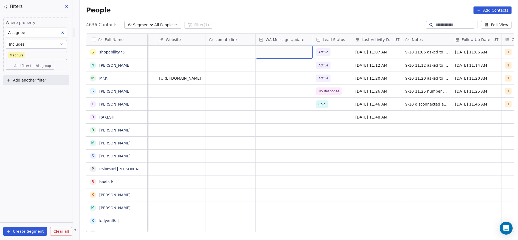
click at [284, 54] on div "grid" at bounding box center [284, 52] width 57 height 13
click at [273, 69] on div "Sent" at bounding box center [287, 66] width 61 height 9
click at [266, 66] on div "grid" at bounding box center [284, 65] width 57 height 13
click at [264, 77] on div "Sent" at bounding box center [265, 79] width 7 height 5
click at [263, 76] on div "grid" at bounding box center [284, 78] width 57 height 13
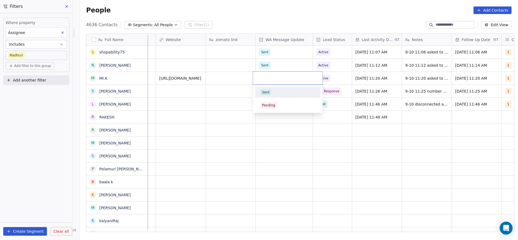
click at [265, 89] on div "Sent" at bounding box center [287, 92] width 61 height 9
click at [270, 95] on div "grid" at bounding box center [284, 91] width 57 height 13
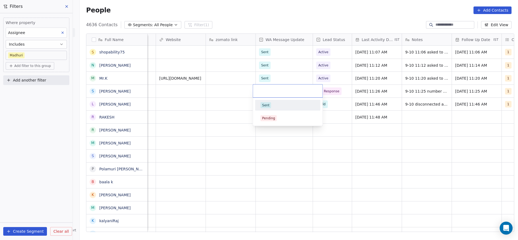
click at [270, 104] on span "Sent" at bounding box center [265, 105] width 11 height 6
click at [263, 108] on div "grid" at bounding box center [284, 104] width 57 height 13
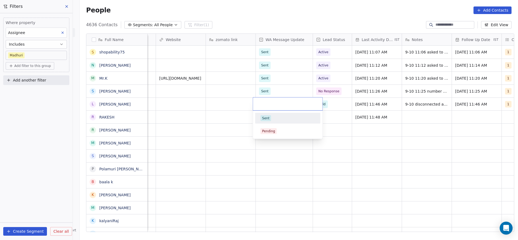
drag, startPoint x: 265, startPoint y: 116, endPoint x: 234, endPoint y: 117, distance: 31.0
click at [265, 117] on div "Sent" at bounding box center [265, 118] width 7 height 5
click at [276, 118] on div "grid" at bounding box center [284, 117] width 57 height 13
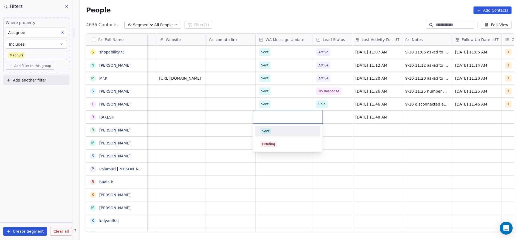
click at [269, 130] on span "Sent" at bounding box center [265, 131] width 11 height 6
click at [316, 115] on div "grid" at bounding box center [332, 117] width 39 height 13
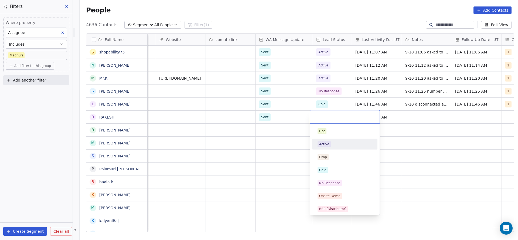
click at [323, 142] on div "Active" at bounding box center [324, 144] width 10 height 5
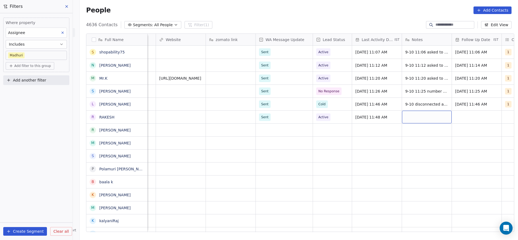
click at [412, 116] on div "grid" at bounding box center [427, 117] width 50 height 13
type textarea "**********"
click at [468, 115] on html "On2Cook India Pvt. Ltd. Contacts People Marketing Workflows Campaigns Metrics &…" at bounding box center [259, 120] width 518 height 240
click at [328, 116] on span "Active" at bounding box center [327, 117] width 22 height 8
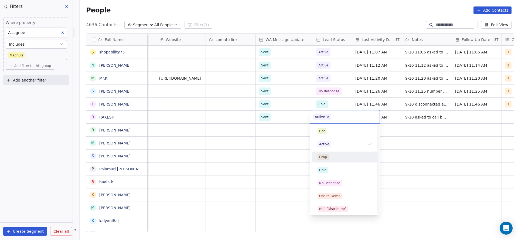
scroll to position [81, 0]
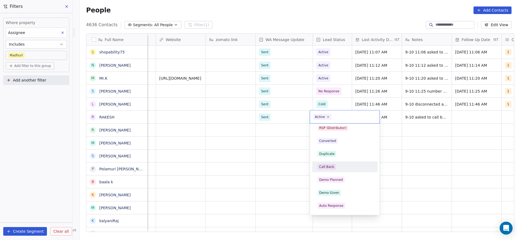
click at [339, 169] on div "Call Back" at bounding box center [344, 167] width 54 height 6
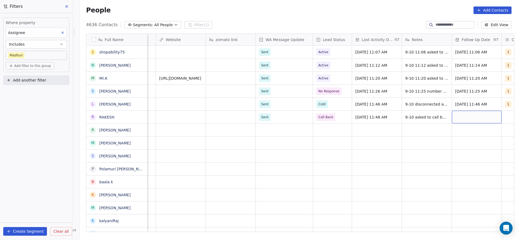
click at [464, 120] on div "grid" at bounding box center [477, 117] width 50 height 13
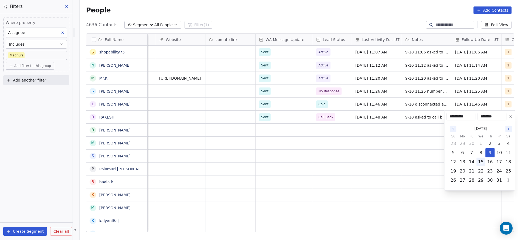
click at [479, 163] on button "15" at bounding box center [480, 161] width 9 height 9
click at [492, 162] on button "16" at bounding box center [489, 161] width 9 height 9
type input "**********"
click at [342, 178] on html "On2Cook India Pvt. Ltd. Contacts People Marketing Workflows Campaigns Metrics &…" at bounding box center [259, 120] width 518 height 240
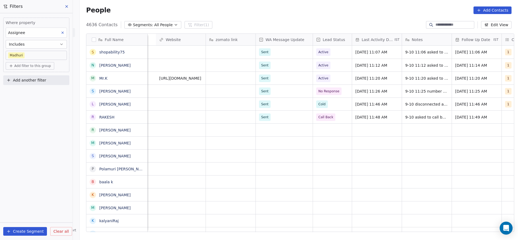
scroll to position [0, 587]
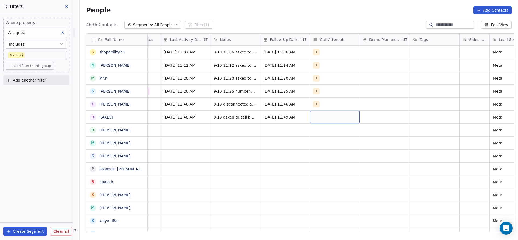
click at [340, 121] on div "grid" at bounding box center [335, 117] width 50 height 13
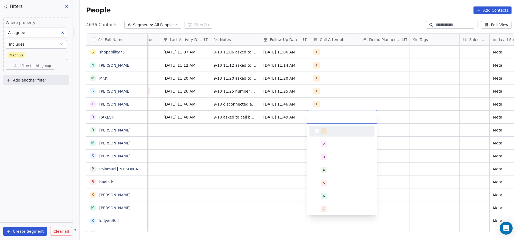
click at [330, 129] on div "1" at bounding box center [345, 131] width 48 height 6
click at [260, 145] on html "On2Cook India Pvt. Ltd. Contacts People Marketing Workflows Campaigns Metrics &…" at bounding box center [259, 120] width 518 height 240
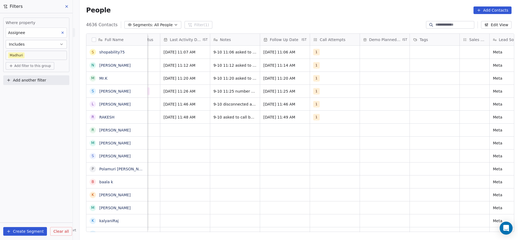
click at [366, 16] on div "People Add Contacts" at bounding box center [299, 10] width 438 height 20
click at [42, 29] on div "Assignee" at bounding box center [36, 33] width 61 height 10
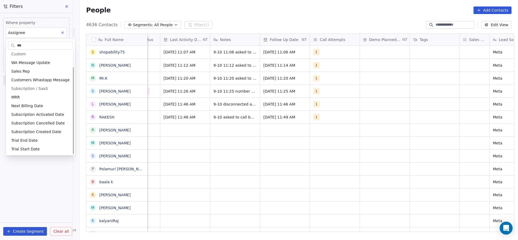
scroll to position [0, 0]
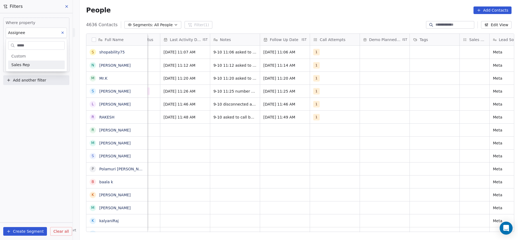
type input "*****"
click at [40, 66] on div "Sales Rep" at bounding box center [36, 64] width 50 height 5
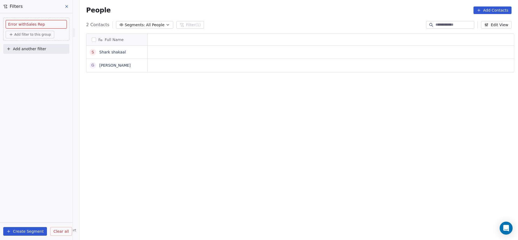
scroll to position [205, 434]
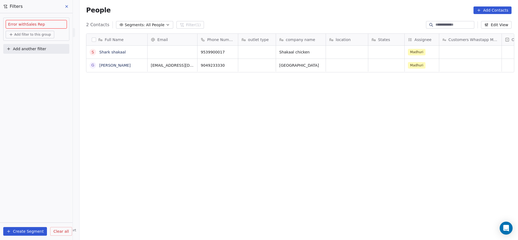
click at [32, 81] on div "Error with Sales Rep Add filter to this group Add another filter Create Segment…" at bounding box center [36, 126] width 73 height 227
click at [40, 24] on span "Error with Sales Rep" at bounding box center [26, 24] width 37 height 5
click at [60, 95] on div "Error with Sales Rep Add filter to this group Add another filter Create Segment…" at bounding box center [36, 126] width 73 height 227
click at [45, 35] on span "Add filter to this group" at bounding box center [32, 34] width 37 height 4
click at [28, 45] on span "Contact properties" at bounding box center [28, 46] width 35 height 6
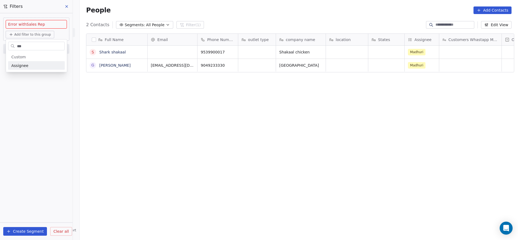
type input "***"
click at [30, 68] on div "Assignee" at bounding box center [36, 65] width 50 height 5
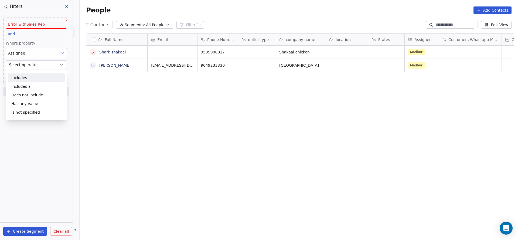
click at [29, 80] on div "Includes" at bounding box center [36, 77] width 57 height 9
click at [66, 5] on icon at bounding box center [66, 6] width 4 height 4
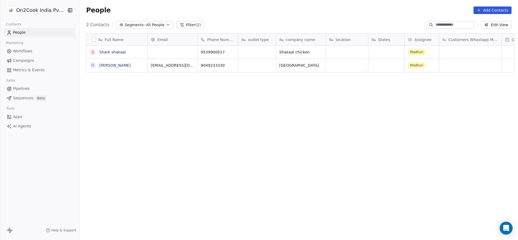
click at [180, 27] on button "Filter (1)" at bounding box center [190, 25] width 28 height 8
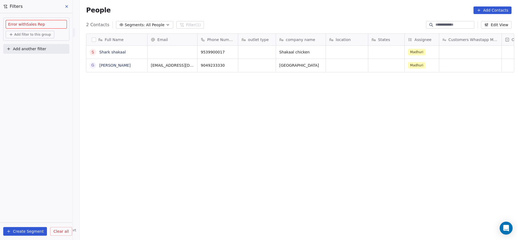
click at [66, 7] on icon at bounding box center [66, 6] width 4 height 4
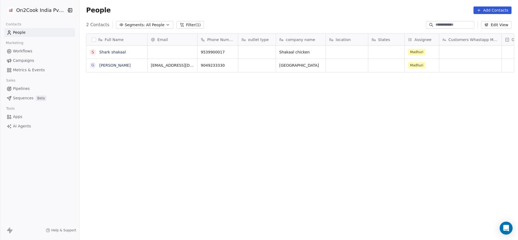
click at [189, 26] on button "Filter (1)" at bounding box center [190, 25] width 28 height 8
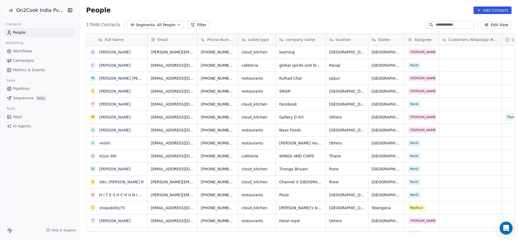
scroll to position [205, 434]
click at [196, 23] on button "Filter" at bounding box center [198, 25] width 22 height 8
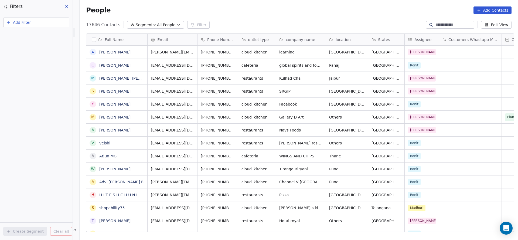
click at [35, 22] on button "Add Filter" at bounding box center [36, 23] width 66 height 10
click at [42, 36] on div "Contact properties" at bounding box center [36, 35] width 55 height 6
type input "***"
click at [29, 53] on div "Assignee" at bounding box center [36, 54] width 55 height 5
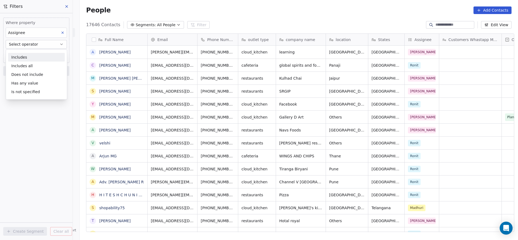
click at [29, 53] on div "Includes Includes all Does not include Has any value Is not specified" at bounding box center [36, 74] width 61 height 50
click at [32, 58] on div "Includes" at bounding box center [36, 57] width 57 height 9
click at [45, 57] on body "On2Cook India Pvt. Ltd. Contacts People Marketing Workflows Campaigns Metrics &…" at bounding box center [259, 120] width 518 height 240
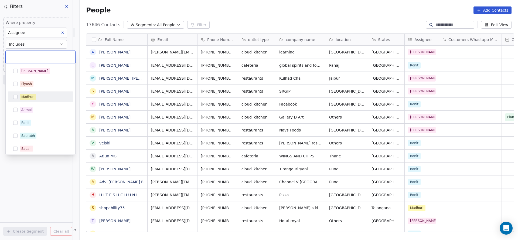
click at [45, 98] on div "Madhuri" at bounding box center [44, 97] width 48 height 6
click at [44, 202] on html "On2Cook India Pvt. Ltd. Contacts People Marketing Workflows Campaigns Metrics &…" at bounding box center [259, 120] width 518 height 240
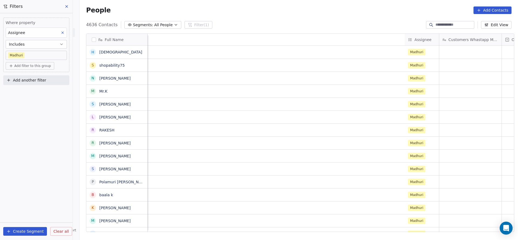
scroll to position [0, 413]
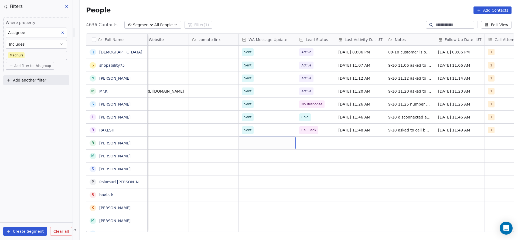
click at [258, 141] on div "grid" at bounding box center [267, 142] width 57 height 13
click at [187, 147] on html "On2Cook India Pvt. Ltd. Contacts People Marketing Workflows Campaigns Metrics &…" at bounding box center [259, 120] width 518 height 240
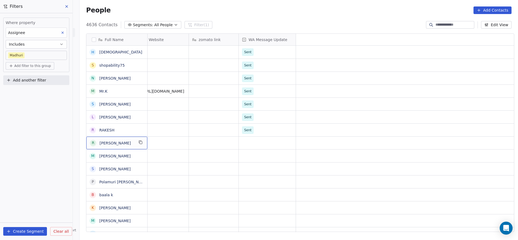
scroll to position [0, 0]
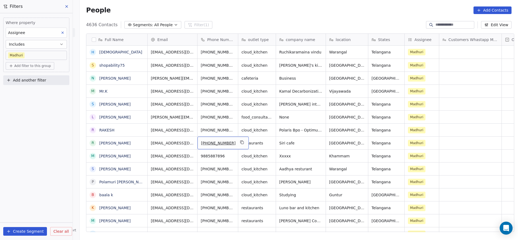
click at [227, 143] on div "[PHONE_NUMBER]" at bounding box center [222, 142] width 51 height 13
click at [239, 145] on button "grid" at bounding box center [242, 142] width 6 height 6
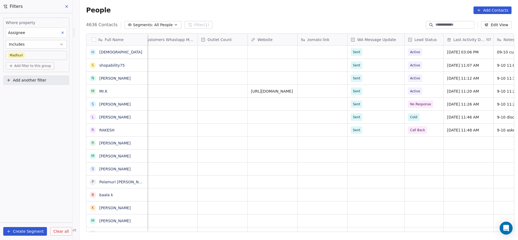
scroll to position [0, 459]
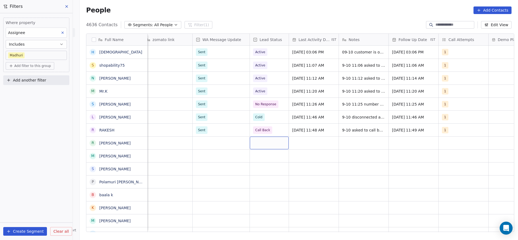
click at [260, 142] on div "grid" at bounding box center [269, 142] width 39 height 13
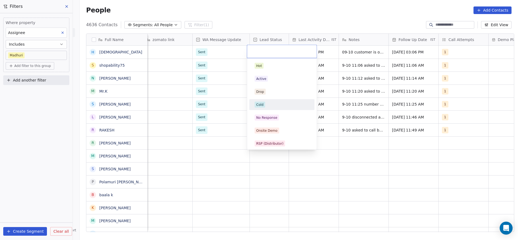
click at [264, 107] on span "Cold" at bounding box center [260, 105] width 11 height 6
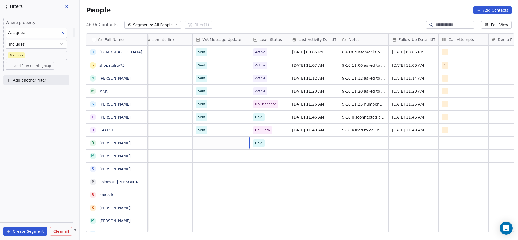
click at [213, 141] on div "grid" at bounding box center [221, 142] width 57 height 13
click at [205, 158] on div "Sent" at bounding box center [202, 157] width 7 height 5
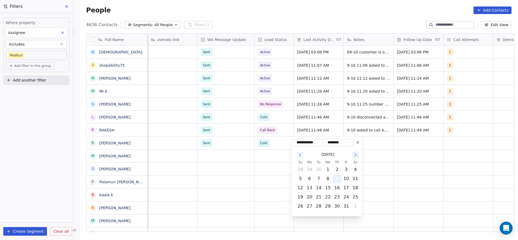
click at [338, 177] on button "9" at bounding box center [336, 178] width 9 height 9
click at [255, 173] on html "On2Cook India Pvt. Ltd. Contacts People Marketing Workflows Campaigns Metrics &…" at bounding box center [259, 120] width 518 height 240
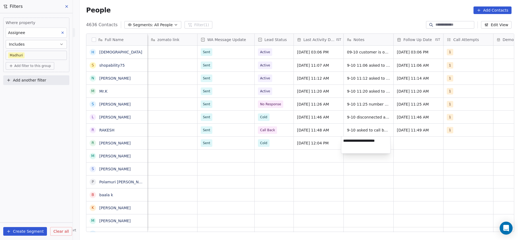
type textarea "**********"
click at [409, 142] on html "On2Cook India Pvt. Ltd. Contacts People Marketing Workflows Campaigns Metrics &…" at bounding box center [259, 120] width 518 height 240
click at [409, 142] on div "grid" at bounding box center [418, 142] width 50 height 13
click at [411, 143] on div "grid" at bounding box center [418, 142] width 50 height 13
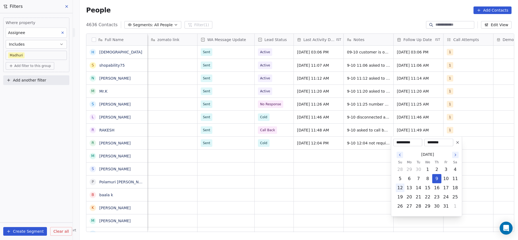
drag, startPoint x: 438, startPoint y: 189, endPoint x: 399, endPoint y: 189, distance: 38.8
click at [435, 189] on button "16" at bounding box center [436, 187] width 9 height 9
type input "**********"
click at [341, 188] on html "On2Cook India Pvt. Ltd. Contacts People Marketing Workflows Campaigns Metrics &…" at bounding box center [259, 120] width 518 height 240
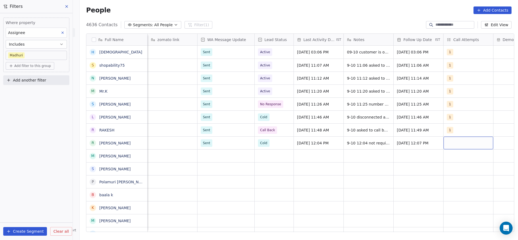
click at [460, 143] on div "grid" at bounding box center [468, 142] width 50 height 13
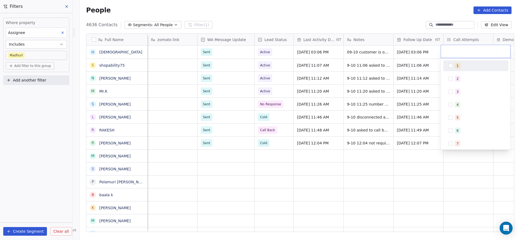
click at [454, 67] on div "1" at bounding box center [475, 65] width 61 height 9
click at [268, 199] on html "On2Cook India Pvt. Ltd. Contacts People Marketing Workflows Campaigns Metrics &…" at bounding box center [259, 120] width 518 height 240
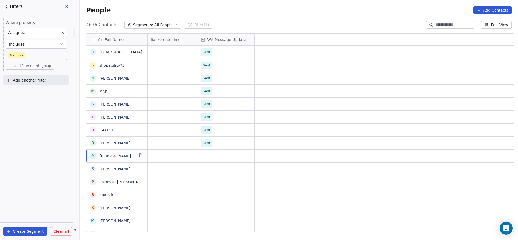
scroll to position [0, 0]
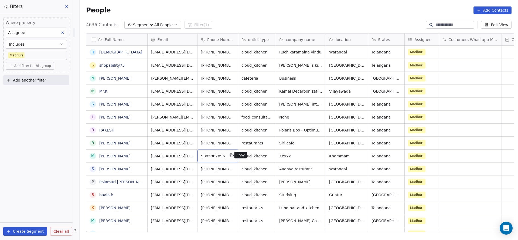
click at [229, 157] on icon "grid" at bounding box center [231, 155] width 4 height 4
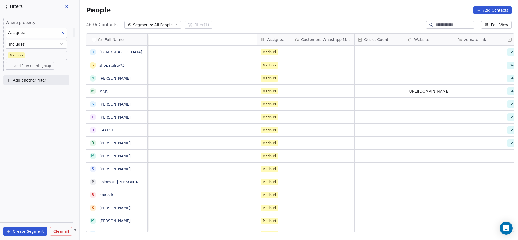
scroll to position [0, 513]
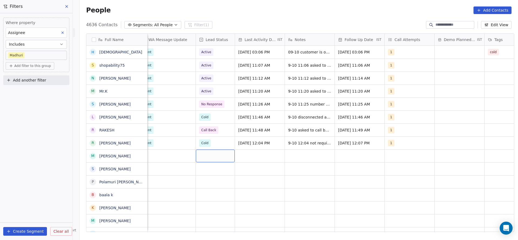
click at [213, 156] on div "grid" at bounding box center [215, 155] width 39 height 13
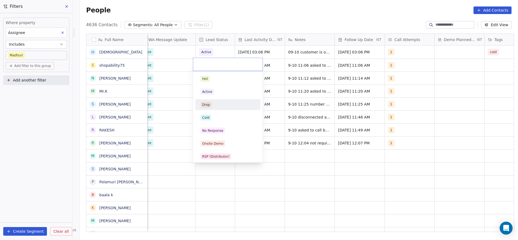
click at [219, 94] on div "Active" at bounding box center [228, 92] width 54 height 6
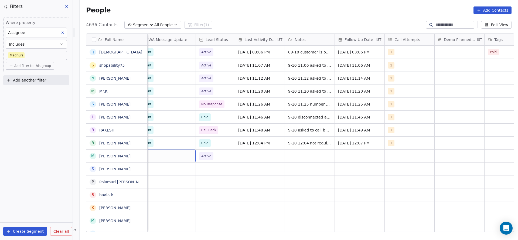
scroll to position [0, 504]
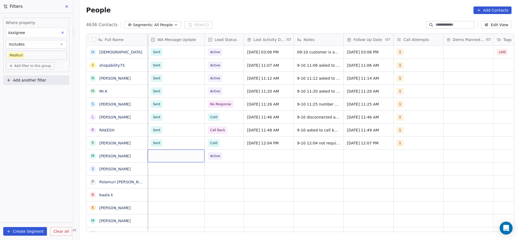
click at [175, 155] on div "grid" at bounding box center [176, 155] width 57 height 13
click at [160, 169] on div "Sent" at bounding box center [157, 169] width 7 height 5
click at [264, 159] on div "grid" at bounding box center [269, 155] width 50 height 13
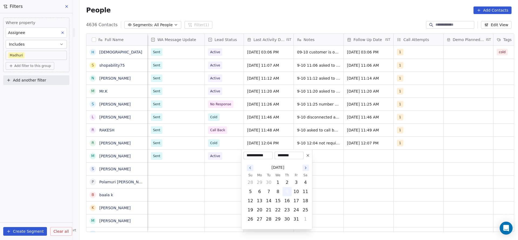
click at [284, 187] on td "9" at bounding box center [286, 191] width 9 height 9
click at [205, 181] on html "On2Cook India Pvt. Ltd. Contacts People Marketing Workflows Campaigns Metrics &…" at bounding box center [259, 120] width 518 height 240
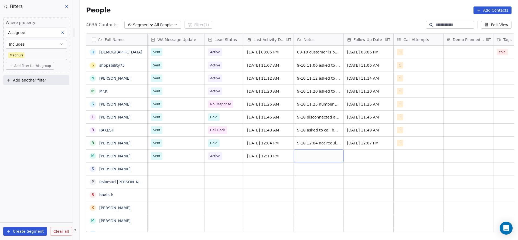
click at [309, 158] on div "grid" at bounding box center [319, 155] width 50 height 13
type textarea "**********"
click at [369, 159] on html "On2Cook India Pvt. Ltd. Contacts People Marketing Workflows Campaigns Metrics &…" at bounding box center [259, 120] width 518 height 240
click at [369, 159] on div "grid" at bounding box center [369, 155] width 50 height 13
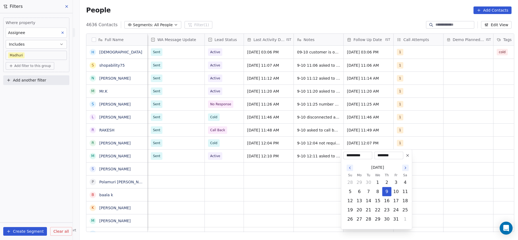
drag, startPoint x: 386, startPoint y: 199, endPoint x: 321, endPoint y: 191, distance: 65.2
click at [376, 199] on tr "12 13 14 15 16 17 18" at bounding box center [377, 200] width 64 height 9
click at [306, 176] on html "On2Cook India Pvt. Ltd. Contacts People Marketing Workflows Campaigns Metrics &…" at bounding box center [259, 120] width 518 height 240
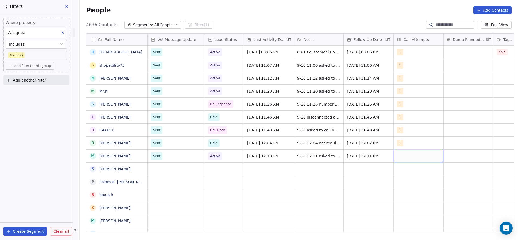
click at [417, 157] on div "grid" at bounding box center [418, 155] width 50 height 13
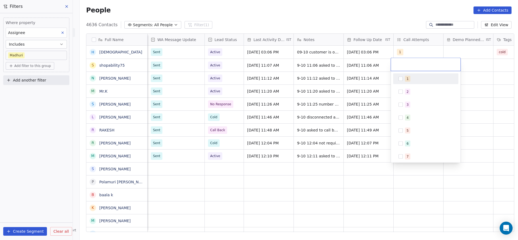
click at [409, 82] on div "1" at bounding box center [425, 78] width 61 height 9
click at [303, 187] on html "On2Cook India Pvt. Ltd. Contacts People Marketing Workflows Campaigns Metrics &…" at bounding box center [259, 120] width 518 height 240
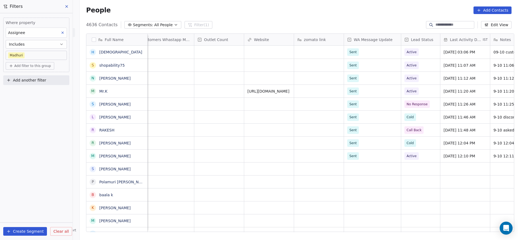
scroll to position [0, 397]
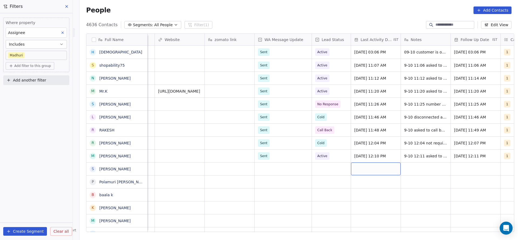
click at [355, 172] on div "grid" at bounding box center [376, 168] width 50 height 13
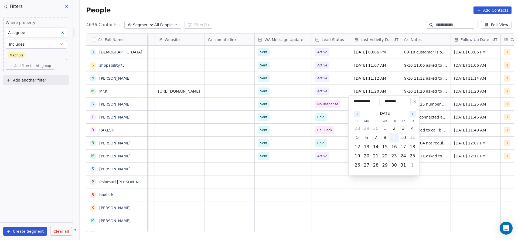
click at [395, 134] on button "9" at bounding box center [394, 137] width 9 height 9
drag, startPoint x: 183, startPoint y: 164, endPoint x: 265, endPoint y: 166, distance: 82.0
click at [198, 165] on html "On2Cook India Pvt. Ltd. Contacts People Marketing Workflows Campaigns Metrics &…" at bounding box center [259, 120] width 518 height 240
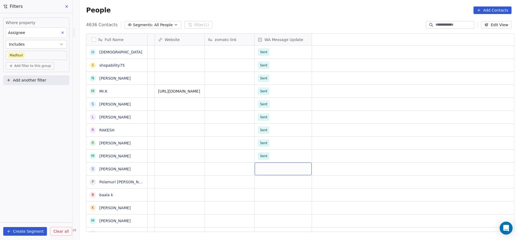
scroll to position [0, 0]
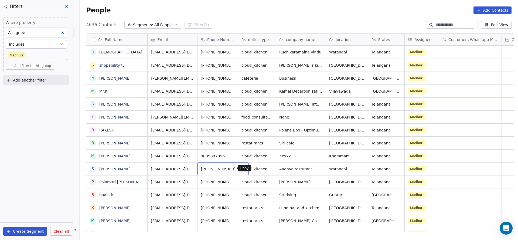
click at [239, 170] on button "grid" at bounding box center [242, 168] width 6 height 6
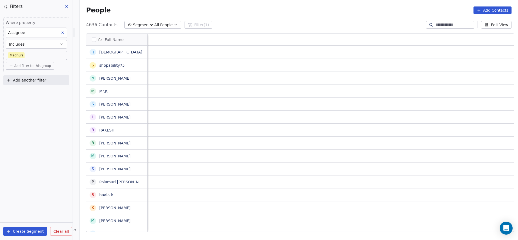
scroll to position [0, 623]
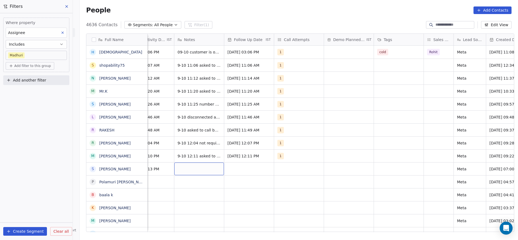
click at [189, 166] on div "grid" at bounding box center [199, 168] width 50 height 13
type textarea "**********"
click at [239, 170] on html "On2Cook India Pvt. Ltd. Contacts People Marketing Workflows Campaigns Metrics &…" at bounding box center [259, 120] width 518 height 240
click at [239, 170] on div "grid" at bounding box center [249, 168] width 50 height 13
click at [253, 172] on div "grid" at bounding box center [249, 168] width 50 height 13
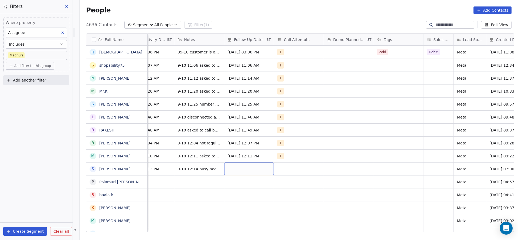
click at [253, 172] on div "grid" at bounding box center [249, 168] width 50 height 13
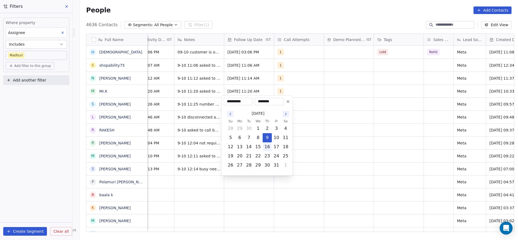
click at [266, 147] on button "16" at bounding box center [267, 146] width 9 height 9
type input "**********"
click at [172, 174] on html "On2Cook India Pvt. Ltd. Contacts People Marketing Workflows Campaigns Metrics &…" at bounding box center [259, 120] width 518 height 240
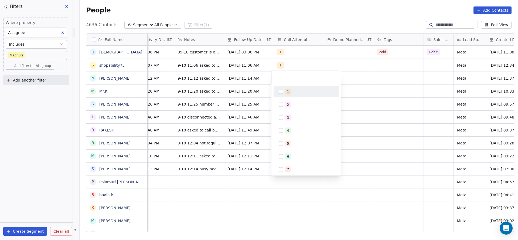
click at [286, 93] on span "1" at bounding box center [287, 92] width 5 height 6
click at [189, 177] on html "On2Cook India Pvt. Ltd. Contacts People Marketing Workflows Campaigns Metrics &…" at bounding box center [259, 120] width 518 height 240
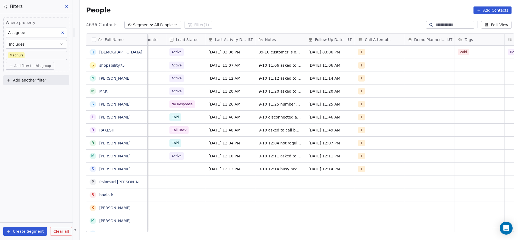
scroll to position [0, 471]
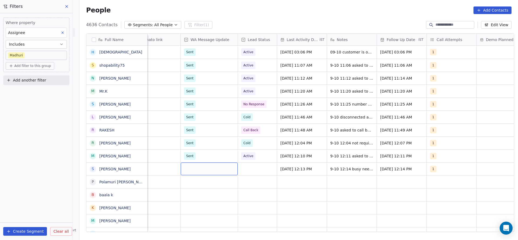
click at [217, 166] on div "grid" at bounding box center [209, 168] width 57 height 13
click at [194, 181] on span "Sent" at bounding box center [191, 183] width 11 height 6
click at [247, 165] on div "grid" at bounding box center [257, 168] width 39 height 13
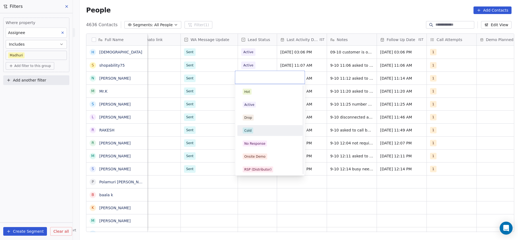
scroll to position [81, 0]
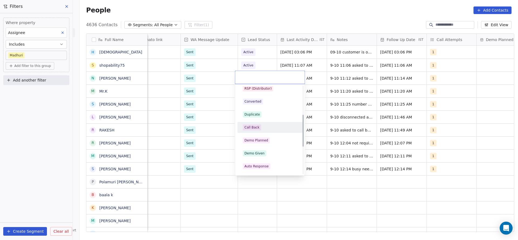
click at [254, 128] on div "Call Back" at bounding box center [251, 127] width 15 height 5
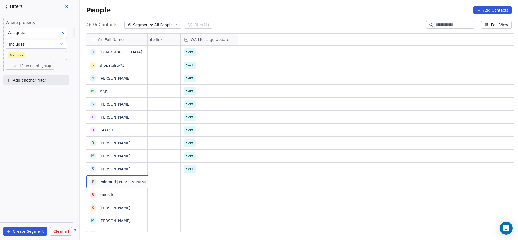
scroll to position [0, 0]
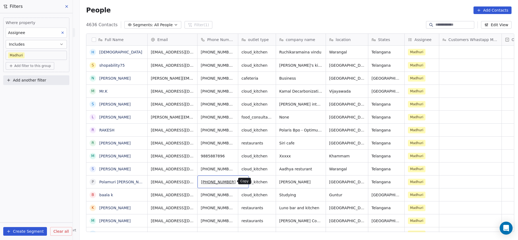
click at [240, 180] on icon "grid" at bounding box center [242, 181] width 4 height 4
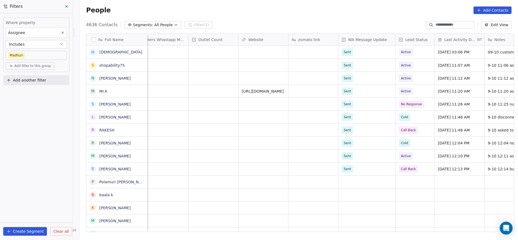
scroll to position [0, 460]
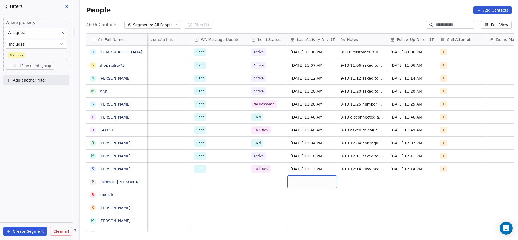
click at [309, 175] on div "grid" at bounding box center [312, 181] width 50 height 13
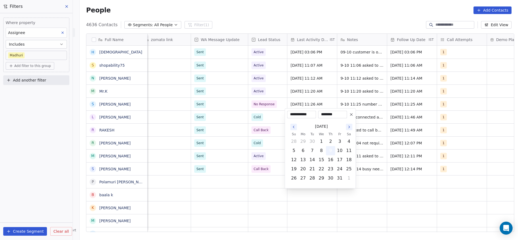
click at [328, 155] on button "9" at bounding box center [330, 150] width 9 height 9
click at [269, 175] on html "On2Cook India Pvt. Ltd. Contacts People Marketing Workflows Campaigns Metrics &…" at bounding box center [259, 120] width 518 height 240
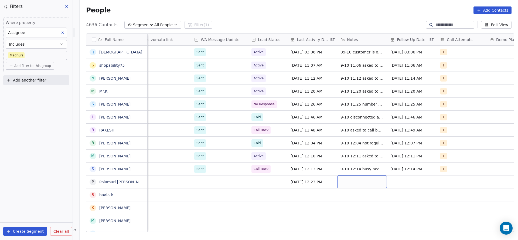
click at [359, 182] on div "grid" at bounding box center [362, 181] width 50 height 13
type textarea "**********"
click at [404, 177] on html "On2Cook India Pvt. Ltd. Contacts People Marketing Workflows Campaigns Metrics &…" at bounding box center [259, 120] width 518 height 240
click at [404, 184] on div "grid" at bounding box center [412, 181] width 50 height 13
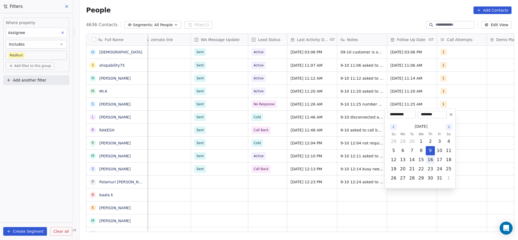
click at [428, 160] on button "16" at bounding box center [430, 159] width 9 height 9
type input "**********"
click at [280, 191] on html "On2Cook India Pvt. Ltd. Contacts People Marketing Workflows Campaigns Metrics &…" at bounding box center [259, 120] width 518 height 240
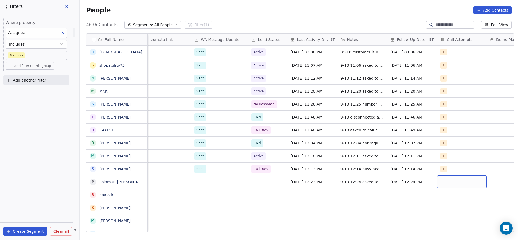
click at [446, 184] on div "grid" at bounding box center [462, 181] width 50 height 13
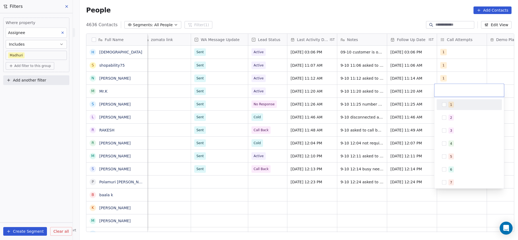
click at [450, 105] on div "1" at bounding box center [451, 104] width 2 height 5
click at [199, 201] on html "On2Cook India Pvt. Ltd. Contacts People Marketing Workflows Campaigns Metrics &…" at bounding box center [259, 120] width 518 height 240
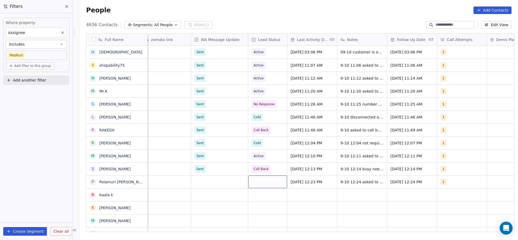
click at [265, 187] on div "grid" at bounding box center [267, 181] width 39 height 13
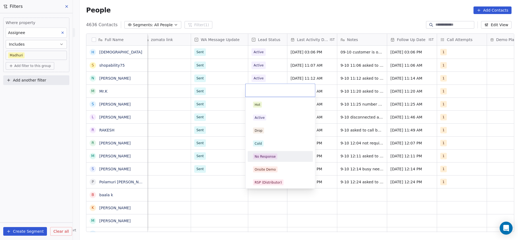
scroll to position [40, 0]
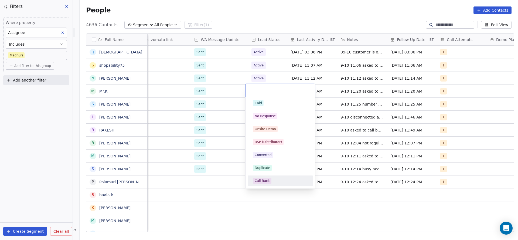
click at [258, 179] on div "Call Back" at bounding box center [262, 180] width 15 height 5
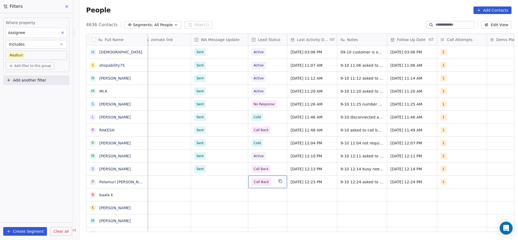
click at [262, 182] on span "Call Back" at bounding box center [261, 181] width 15 height 5
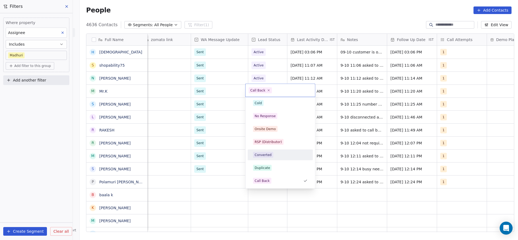
scroll to position [0, 0]
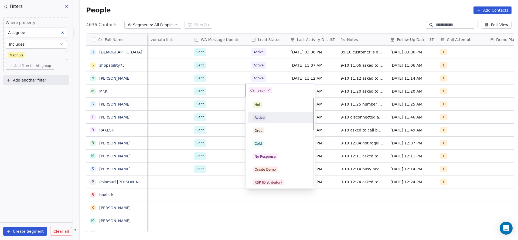
click at [262, 115] on div "Active" at bounding box center [260, 117] width 10 height 5
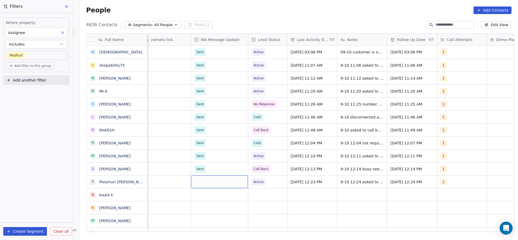
click at [210, 181] on div "grid" at bounding box center [219, 181] width 57 height 13
click at [205, 195] on span "Sent" at bounding box center [201, 196] width 11 height 6
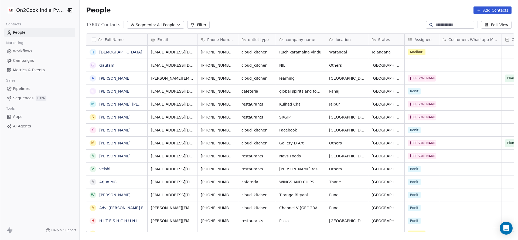
scroll to position [205, 434]
click at [451, 23] on input at bounding box center [454, 24] width 38 height 5
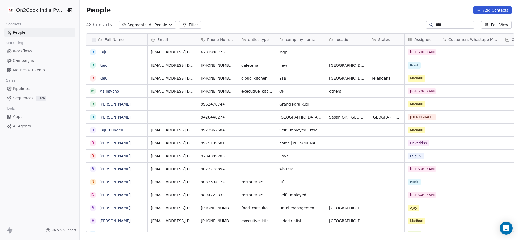
type input "****"
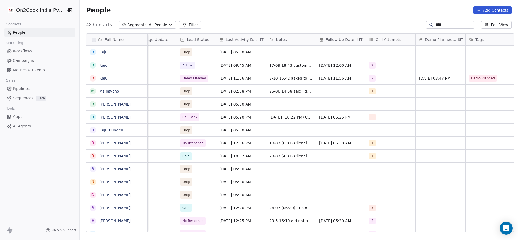
scroll to position [0, 536]
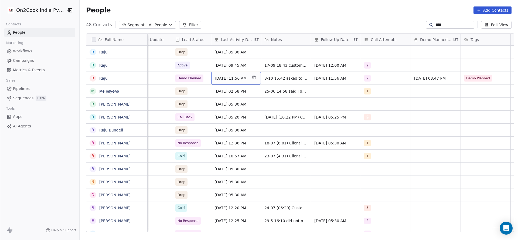
click at [227, 76] on span "[DATE] 11:56 AM" at bounding box center [231, 78] width 33 height 5
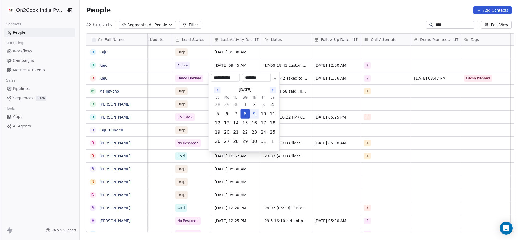
click at [251, 114] on button "9" at bounding box center [254, 113] width 9 height 9
type input "**********"
click at [179, 116] on html "On2Cook India Pvt. Ltd. Contacts People Marketing Workflows Campaigns Metrics &…" at bounding box center [259, 120] width 518 height 240
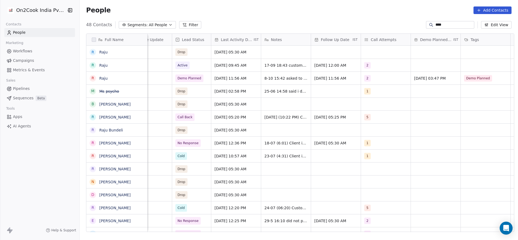
click at [435, 27] on input "****" at bounding box center [454, 24] width 38 height 5
